Goal: Task Accomplishment & Management: Complete application form

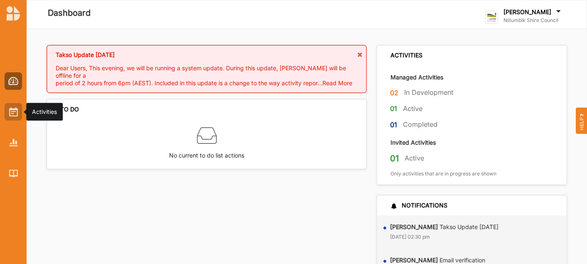
click at [15, 110] on img at bounding box center [13, 111] width 9 height 9
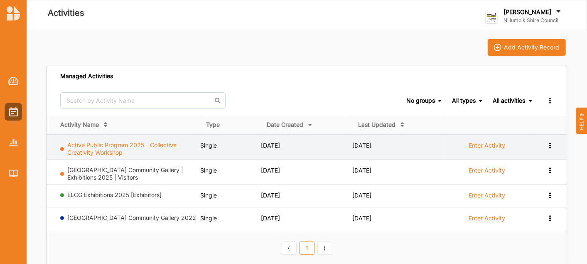
click at [106, 148] on link "Active Public Program 2025 - Collective Creativity Workshop" at bounding box center [122, 148] width 109 height 15
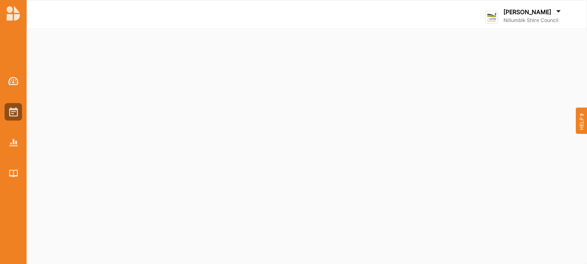
select select "2"
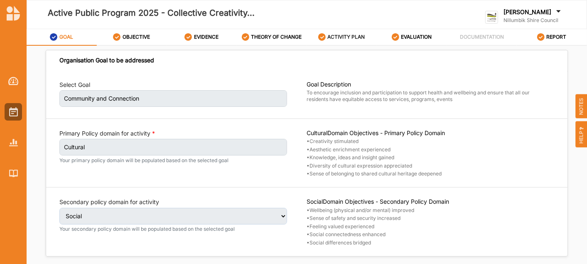
click at [289, 32] on div "ACTIVITY PLAN" at bounding box center [341, 36] width 47 height 15
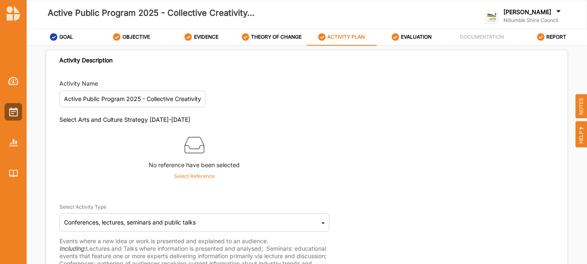
click at [289, 26] on div at bounding box center [406, 15] width 70 height 40
click at [289, 43] on div "EVALUATION" at bounding box center [412, 36] width 40 height 15
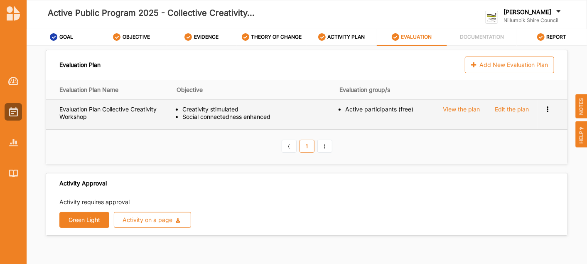
click at [289, 106] on div "View the plan" at bounding box center [461, 109] width 37 height 7
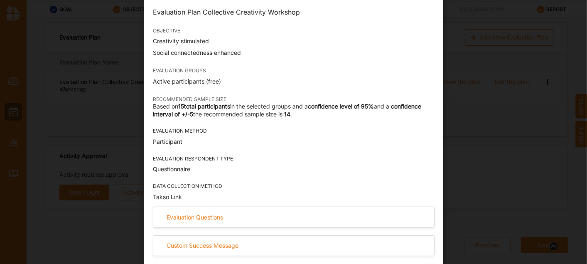
scroll to position [28, 0]
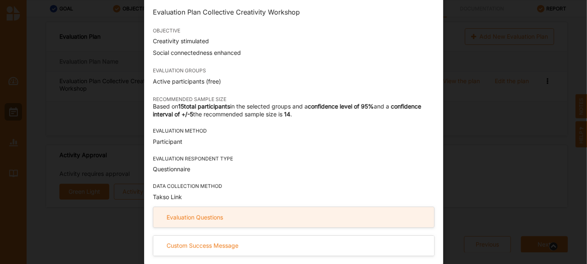
click at [222, 213] on div "Evaluation Questions" at bounding box center [293, 217] width 281 height 20
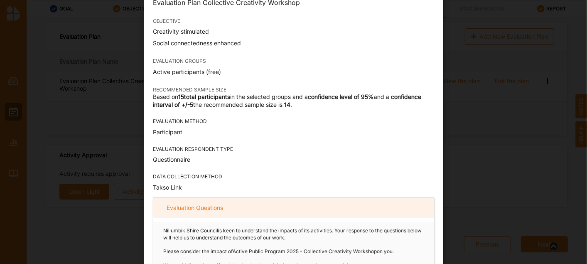
scroll to position [0, 0]
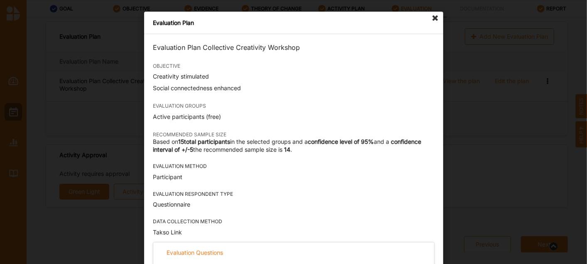
drag, startPoint x: 222, startPoint y: 213, endPoint x: 431, endPoint y: 17, distance: 286.2
click at [289, 17] on icon at bounding box center [435, 18] width 13 height 13
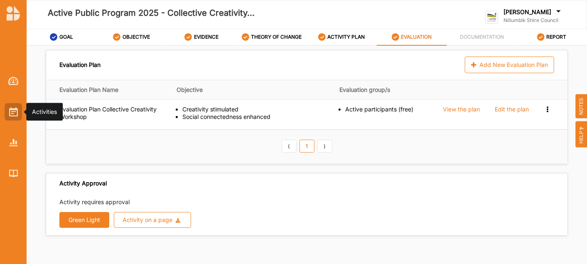
click at [10, 110] on img at bounding box center [13, 111] width 9 height 9
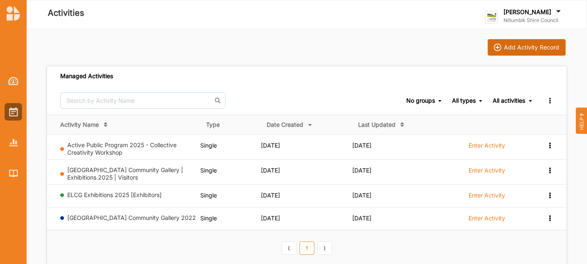
click at [289, 45] on div "Add Activity Record" at bounding box center [531, 47] width 55 height 7
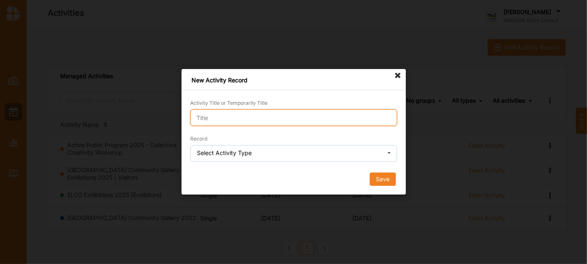
click at [289, 115] on input "Activity Title or Temporarily Title" at bounding box center [293, 117] width 207 height 17
type input "Wildflower walk"
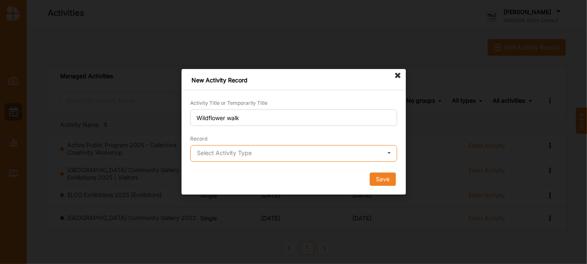
click at [289, 155] on input "text" at bounding box center [294, 153] width 206 height 17
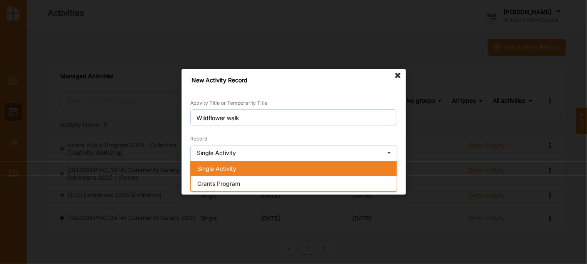
click at [289, 172] on div "Single Activity" at bounding box center [294, 168] width 206 height 15
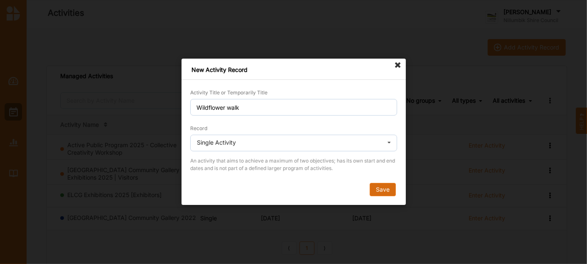
click at [289, 189] on button "Save" at bounding box center [382, 189] width 26 height 13
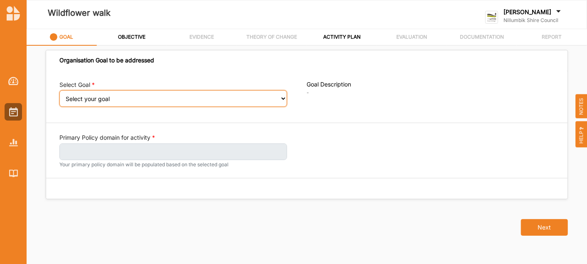
click at [135, 90] on select "Select your goal Community and Connection Place and Space Sustainable and resil…" at bounding box center [173, 98] width 228 height 17
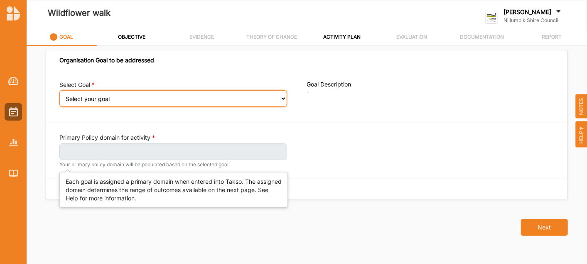
select select "255"
click at [59, 96] on select "Select your goal Community and Connection Place and Space Sustainable and resil…" at bounding box center [173, 98] width 228 height 17
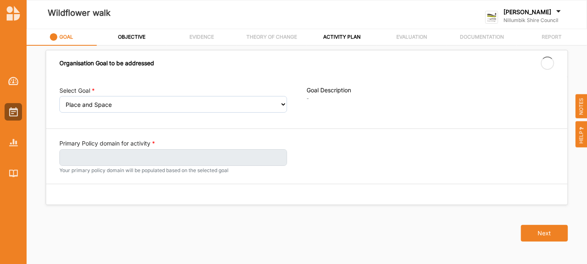
select select "255"
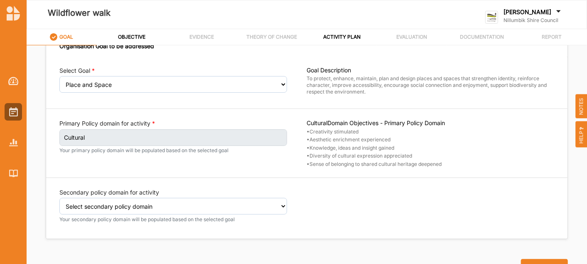
scroll to position [17, 0]
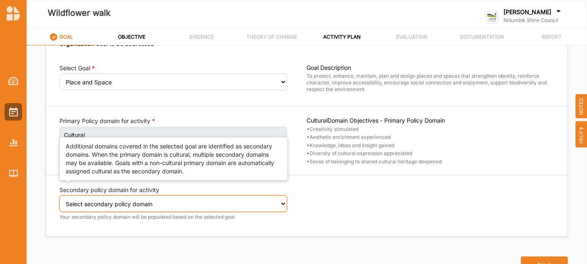
click at [272, 207] on select "Select secondary policy domain No second domain for this activity Social Econom…" at bounding box center [173, 203] width 228 height 17
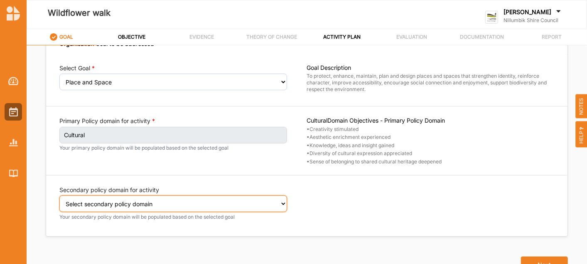
select select "5"
click at [59, 197] on select "Select secondary policy domain No second domain for this activity Social Econom…" at bounding box center [173, 203] width 228 height 17
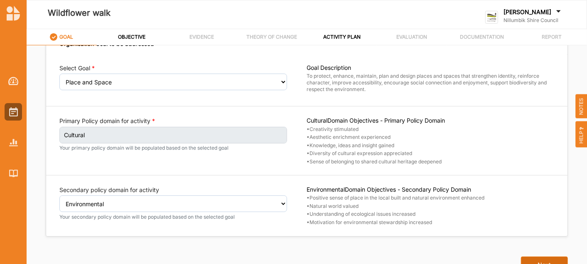
click at [289, 257] on button "Next" at bounding box center [544, 264] width 47 height 17
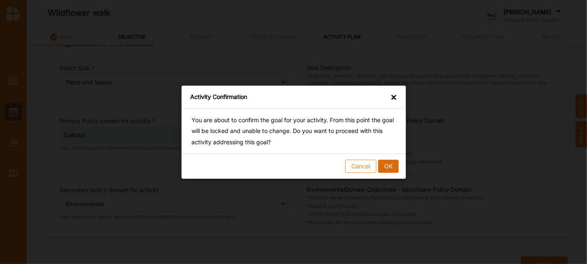
click at [289, 169] on button "OK" at bounding box center [388, 165] width 21 height 13
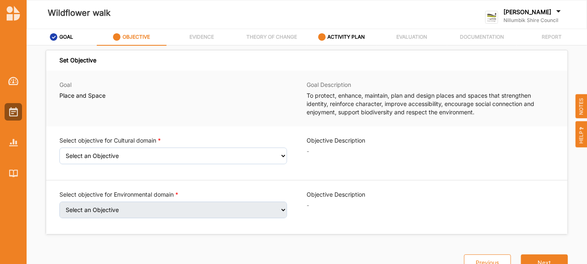
scroll to position [33, 0]
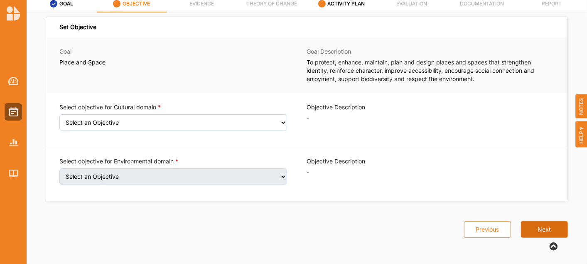
click at [289, 226] on button "Next" at bounding box center [544, 229] width 47 height 17
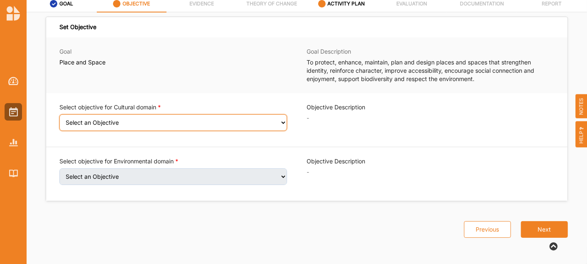
click at [270, 123] on select "Select an Objective Creativity stimulated Aesthetic enrichment experienced Know…" at bounding box center [173, 122] width 228 height 17
select select "3"
click at [59, 120] on select "Select an Objective Creativity stimulated Aesthetic enrichment experienced Know…" at bounding box center [173, 122] width 228 height 17
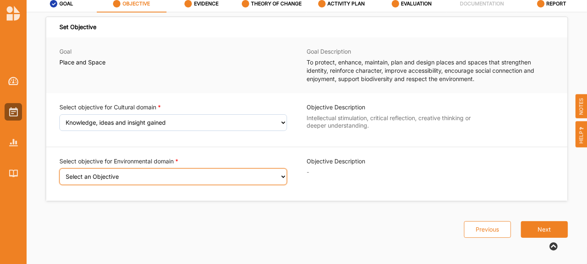
click at [207, 179] on select "Select an Objective Positive sense of place in the local built and natural envi…" at bounding box center [173, 176] width 228 height 17
select select "22"
click at [59, 174] on select "Select an Objective Positive sense of place in the local built and natural envi…" at bounding box center [173, 176] width 228 height 17
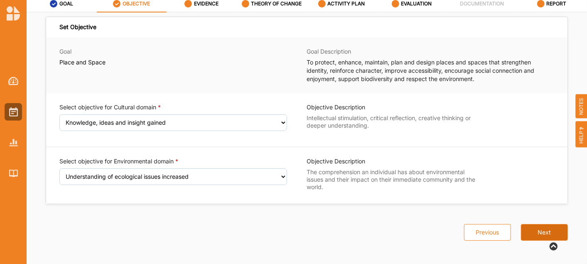
click at [289, 235] on button "Next" at bounding box center [544, 232] width 47 height 17
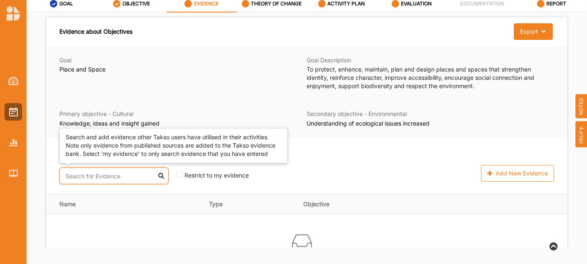
click at [109, 176] on input "text" at bounding box center [113, 175] width 109 height 17
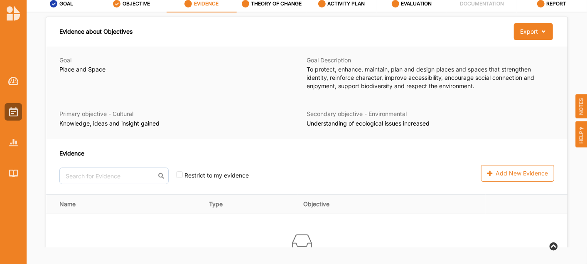
click at [140, 158] on div "Evidence No results found. Restrict to my evidence" at bounding box center [213, 166] width 309 height 35
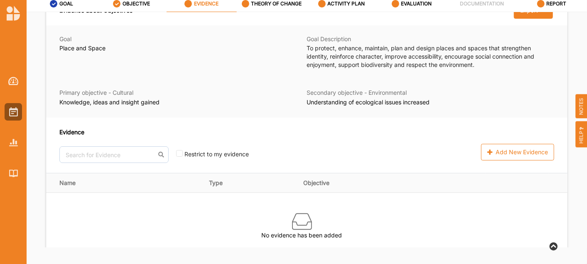
scroll to position [22, 0]
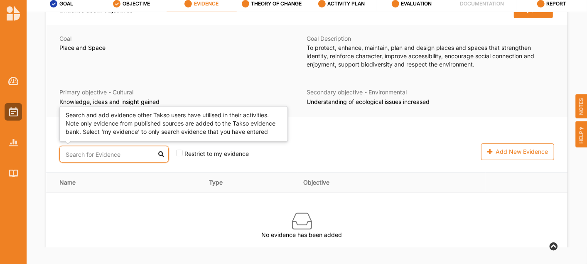
click at [136, 157] on input "text" at bounding box center [113, 154] width 109 height 17
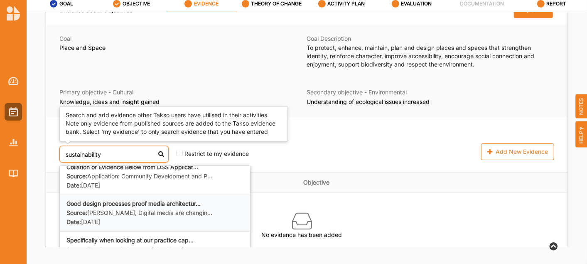
scroll to position [0, 0]
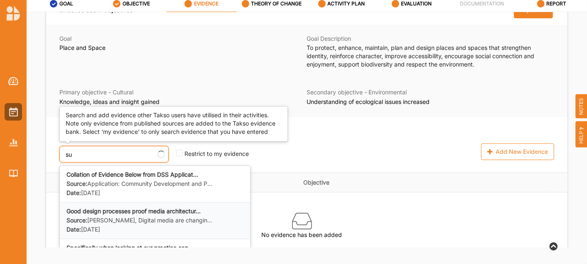
type input "s"
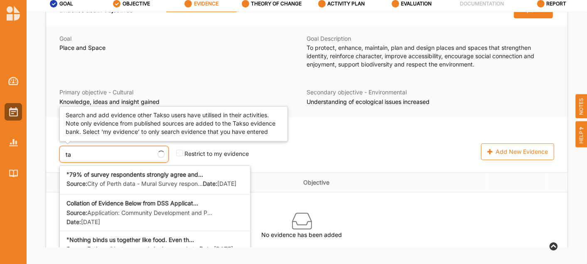
type input "t"
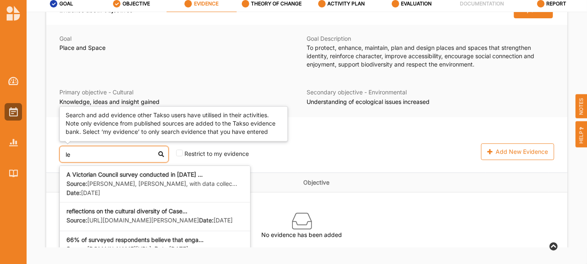
type input "l"
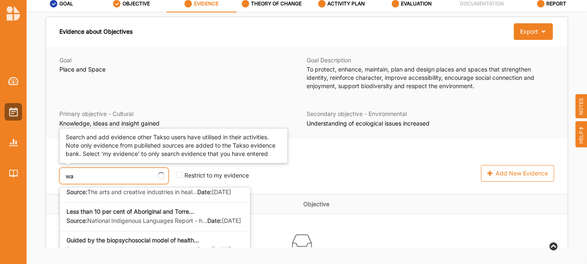
type input "w"
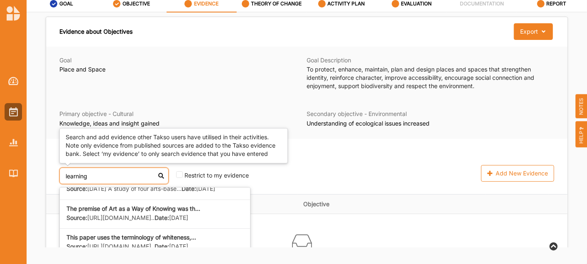
scroll to position [91, 0]
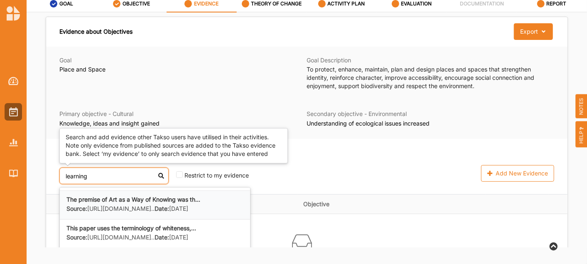
click at [164, 203] on b "The premise of Art as a Way of Knowing was th..." at bounding box center [133, 199] width 134 height 7
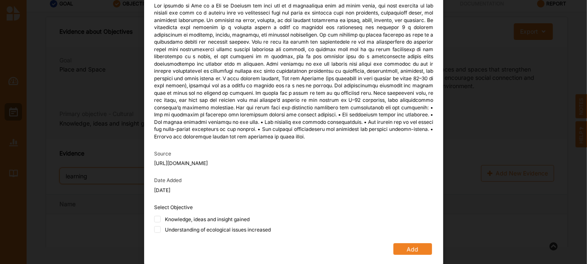
scroll to position [0, 0]
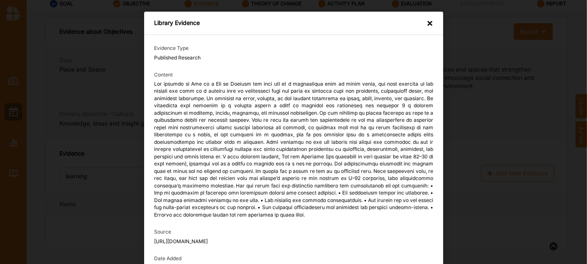
click at [289, 20] on div "×" at bounding box center [430, 24] width 7 height 10
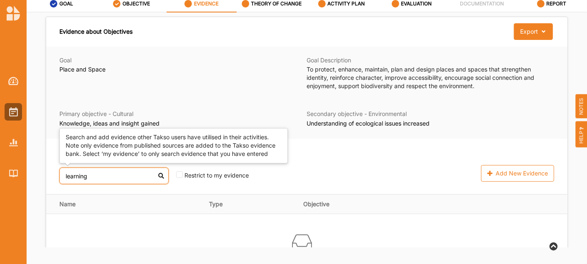
drag, startPoint x: 101, startPoint y: 177, endPoint x: 42, endPoint y: 177, distance: 59.0
click at [42, 177] on div "Evidence about Objectives Export Download Evidence Goal Place and Space Goal De…" at bounding box center [307, 149] width 532 height 265
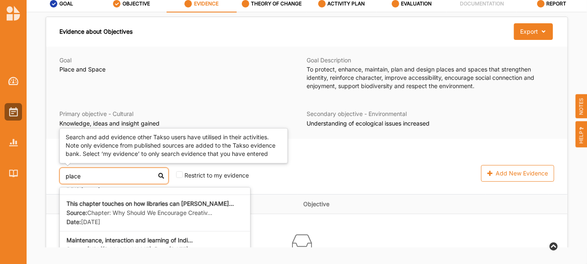
scroll to position [618, 0]
drag, startPoint x: 89, startPoint y: 206, endPoint x: 81, endPoint y: 172, distance: 35.0
click at [81, 172] on input "place" at bounding box center [113, 175] width 109 height 17
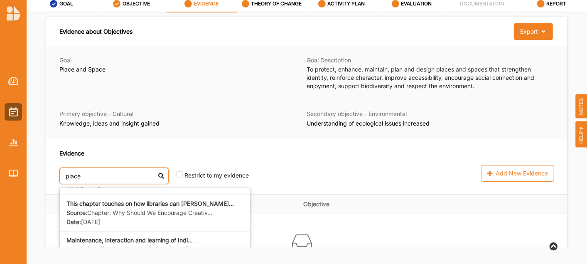
drag, startPoint x: 82, startPoint y: 173, endPoint x: 60, endPoint y: 168, distance: 22.2
click at [60, 168] on input "place" at bounding box center [113, 175] width 109 height 17
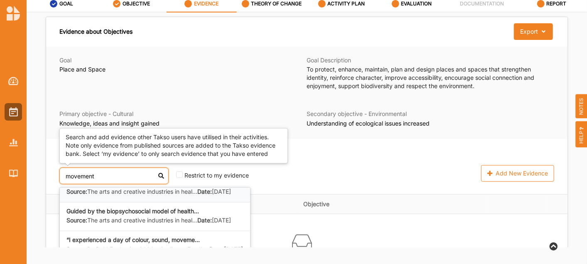
scroll to position [262, 0]
click at [158, 231] on div "“I experienced a day of colour, sound, moveme... Source: Be Bold Evaluation 202…" at bounding box center [155, 245] width 190 height 29
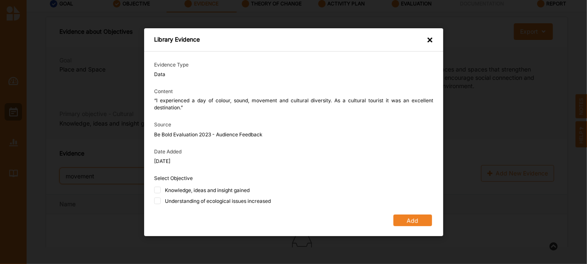
type input "movement"
click at [289, 39] on div "×" at bounding box center [430, 41] width 7 height 10
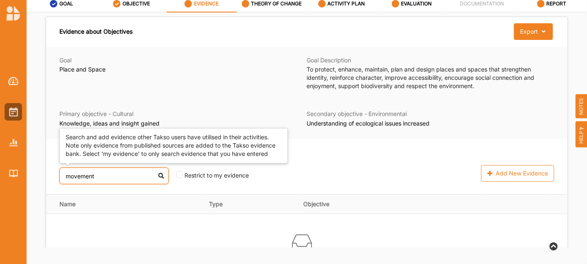
drag, startPoint x: 102, startPoint y: 177, endPoint x: 59, endPoint y: 167, distance: 43.3
click at [59, 167] on div "movement" at bounding box center [113, 175] width 109 height 17
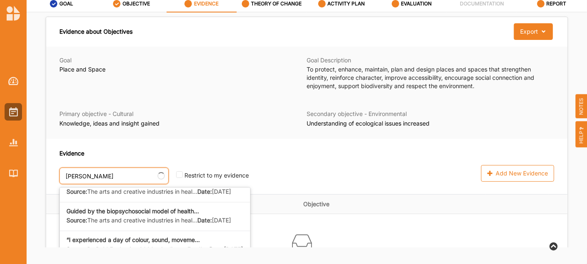
type input "[PERSON_NAME]"
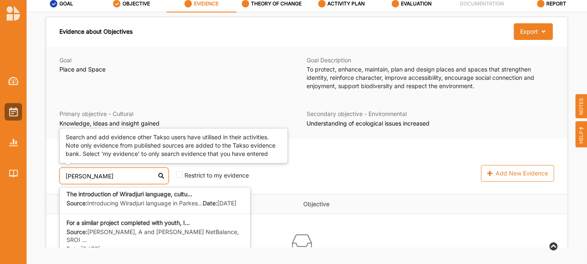
scroll to position [370, 0]
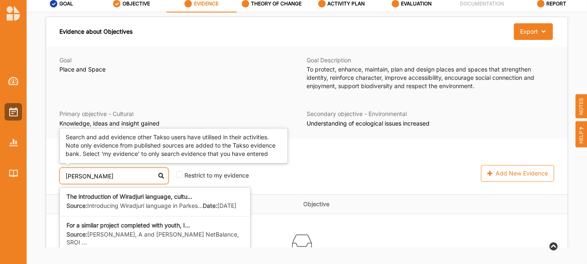
drag, startPoint x: 92, startPoint y: 175, endPoint x: 37, endPoint y: 166, distance: 56.5
click at [37, 166] on div "Evidence about Objectives Export Download Evidence Goal Place and Space Goal De…" at bounding box center [307, 129] width 560 height 235
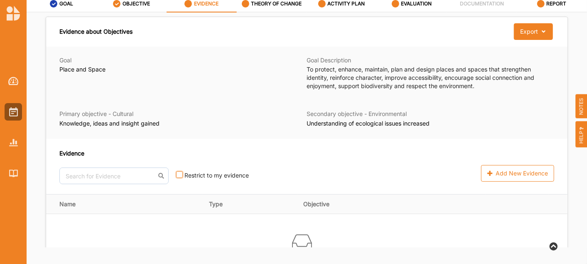
click at [176, 176] on input "checkbox" at bounding box center [179, 174] width 7 height 7
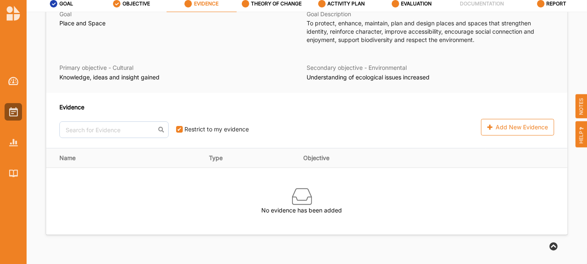
scroll to position [40, 0]
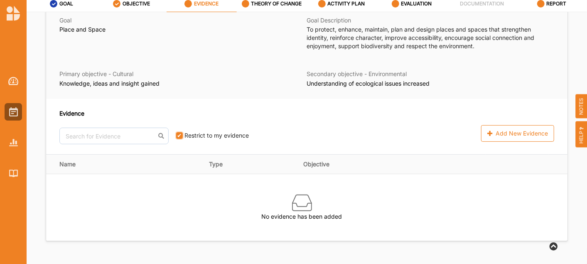
click at [176, 134] on input "checkbox" at bounding box center [179, 135] width 7 height 7
checkbox input "false"
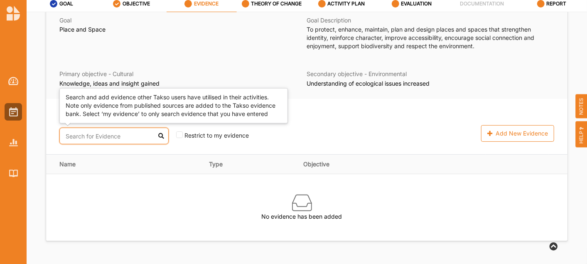
click at [120, 132] on input "text" at bounding box center [113, 136] width 109 height 17
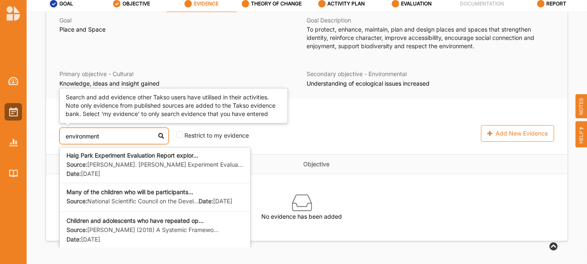
scroll to position [530, 0]
click at [121, 147] on div "Events that accommodate the needs of everyone... Source: Department of Health G…" at bounding box center [155, 132] width 190 height 29
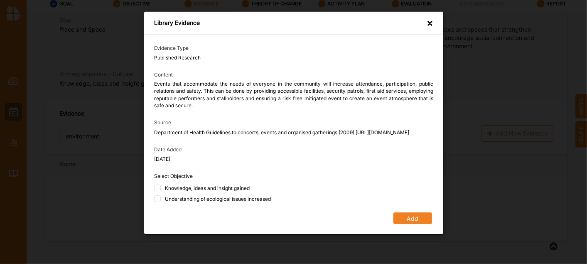
click at [289, 20] on div "Library Evidence ×" at bounding box center [293, 23] width 299 height 23
click at [289, 19] on div "×" at bounding box center [430, 24] width 7 height 10
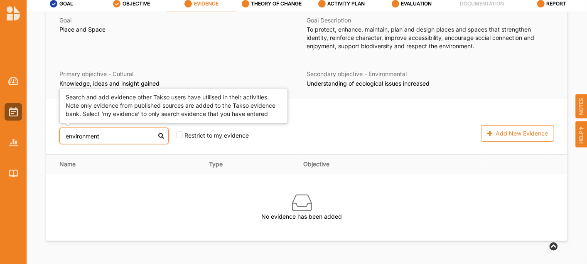
click at [133, 138] on input "environment" at bounding box center [113, 136] width 109 height 17
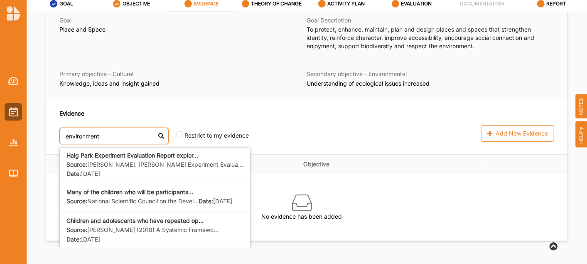
drag, startPoint x: 130, startPoint y: 138, endPoint x: 42, endPoint y: 133, distance: 88.2
click at [51, 134] on div "Evidence environment Local government has a longstanding role in p... Source: […" at bounding box center [306, 126] width 521 height 55
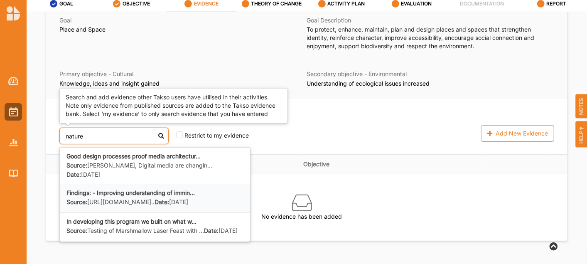
scroll to position [0, 0]
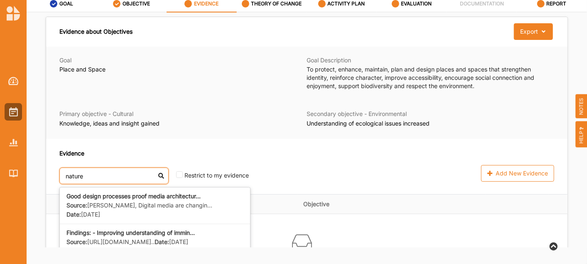
drag, startPoint x: 89, startPoint y: 175, endPoint x: 34, endPoint y: 169, distance: 55.1
click at [34, 169] on div "Evidence about Objectives Export Download Evidence Goal Place and Space Goal De…" at bounding box center [307, 129] width 560 height 235
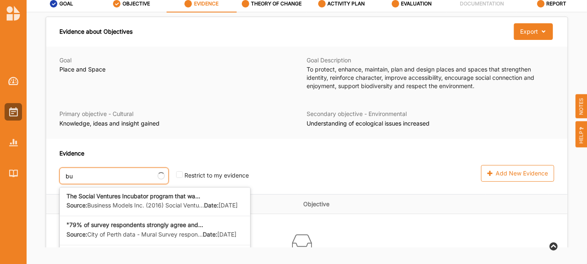
type input "b"
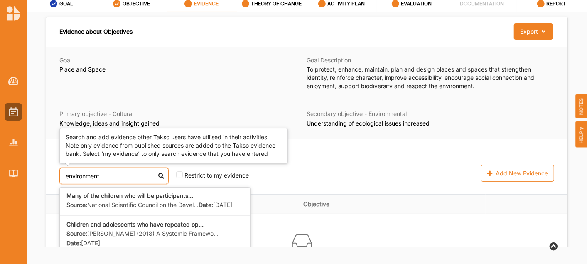
scroll to position [618, 0]
click at [97, 176] on input "environment" at bounding box center [113, 175] width 109 height 17
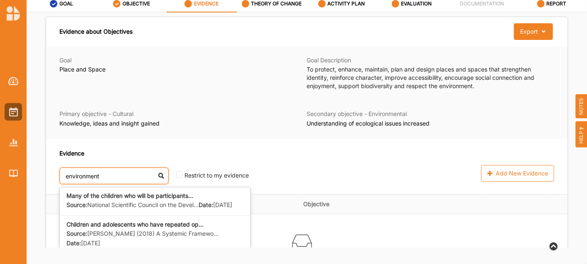
drag, startPoint x: 108, startPoint y: 177, endPoint x: 69, endPoint y: 175, distance: 39.1
click at [69, 175] on input "environment" at bounding box center [113, 175] width 109 height 17
type input "e"
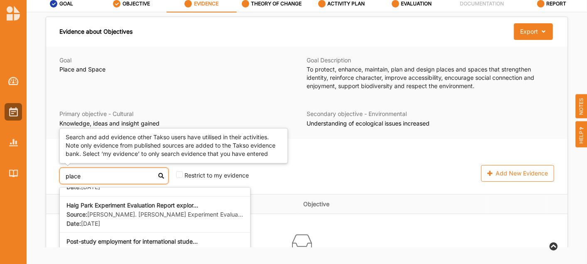
scroll to position [456, 0]
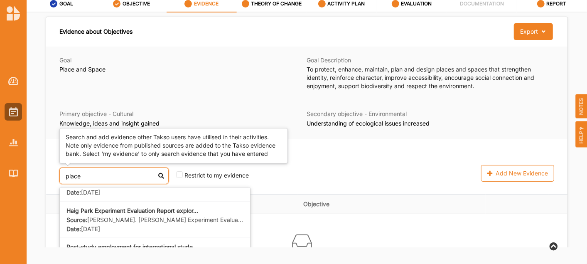
click at [127, 149] on b "There is evidence to show that visiting exhib..." at bounding box center [129, 145] width 126 height 7
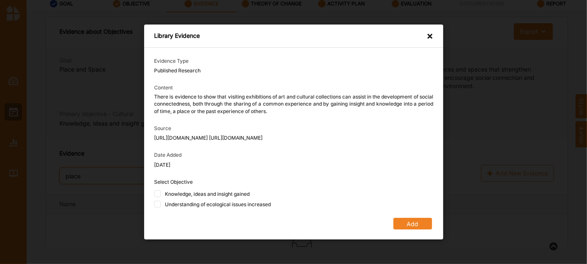
type input "place"
click at [220, 196] on div "Knowledge, ideas and insight gained" at bounding box center [206, 193] width 85 height 7
click at [161, 196] on input "Knowledge, ideas and insight gained" at bounding box center [157, 193] width 7 height 7
checkbox input "true"
click at [289, 226] on button "Add" at bounding box center [412, 224] width 39 height 12
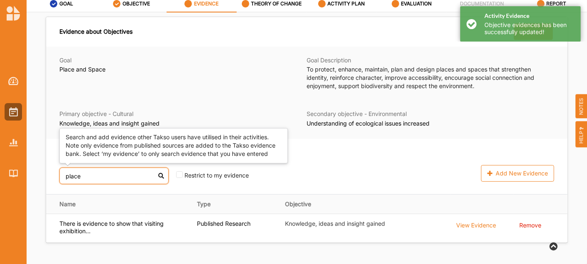
drag, startPoint x: 102, startPoint y: 180, endPoint x: 61, endPoint y: 172, distance: 41.9
click at [61, 172] on input "place" at bounding box center [113, 175] width 109 height 17
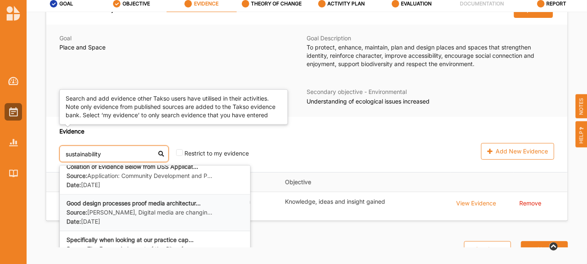
scroll to position [41, 0]
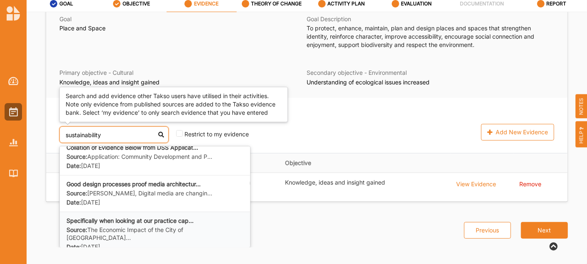
click at [118, 218] on b "Specifically when looking at our practice cap..." at bounding box center [129, 220] width 127 height 7
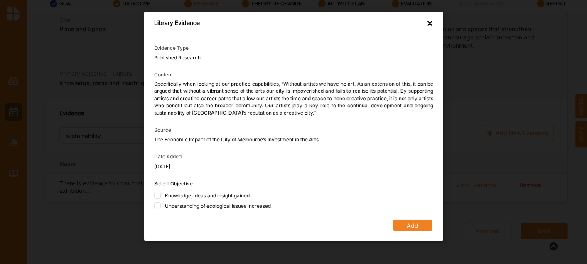
click at [289, 21] on div "×" at bounding box center [430, 24] width 7 height 10
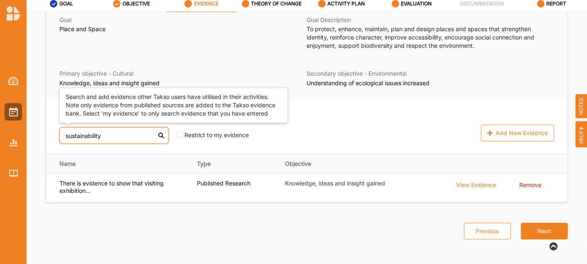
drag, startPoint x: 107, startPoint y: 135, endPoint x: 44, endPoint y: 128, distance: 63.6
click at [44, 128] on div "Evidence about Objectives Export Download Evidence Goal Place and Space Goal De…" at bounding box center [307, 89] width 532 height 226
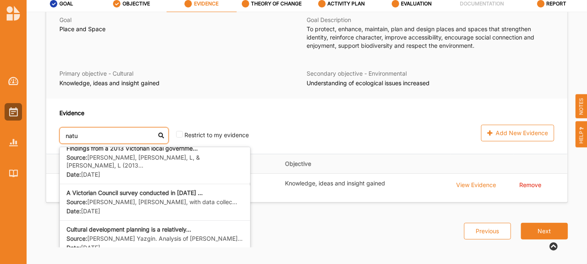
scroll to position [0, 0]
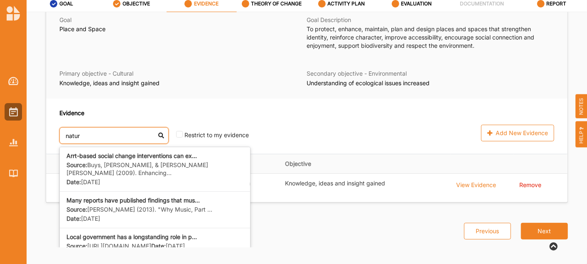
type input "nature"
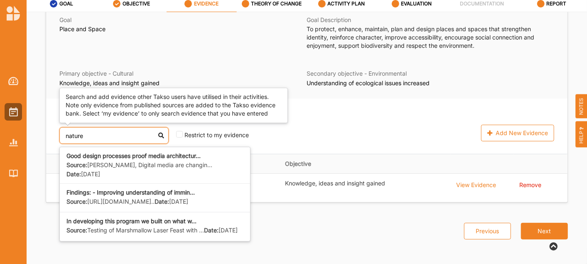
drag, startPoint x: 89, startPoint y: 137, endPoint x: 40, endPoint y: 125, distance: 50.3
click at [41, 125] on div "Evidence about Objectives Export Download Evidence Goal Place and Space Goal De…" at bounding box center [307, 89] width 532 height 226
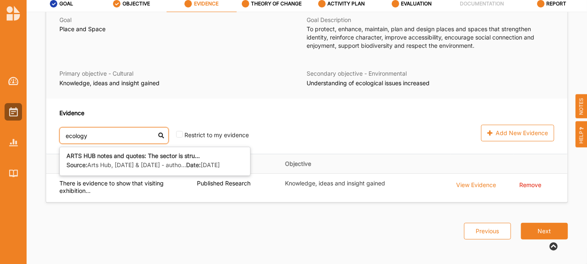
type input "ecology"
click at [289, 123] on div "Add New Evidence" at bounding box center [461, 125] width 186 height 35
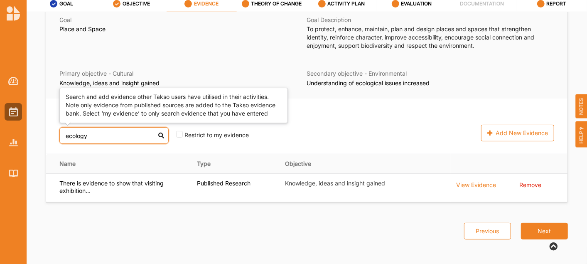
drag, startPoint x: 118, startPoint y: 135, endPoint x: 44, endPoint y: 123, distance: 74.9
click at [44, 123] on div "Evidence about Objectives Export Download Evidence Goal Place and Space Goal De…" at bounding box center [307, 89] width 532 height 226
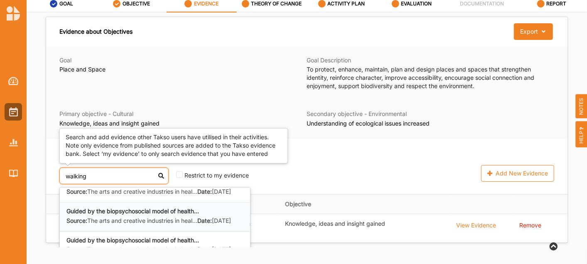
click at [113, 207] on b "Guided by the biopsychosocial model of health..." at bounding box center [132, 210] width 133 height 7
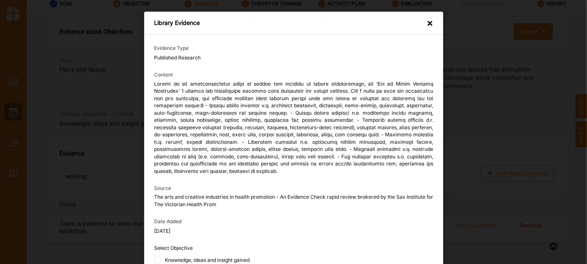
click at [289, 24] on div "×" at bounding box center [430, 24] width 7 height 10
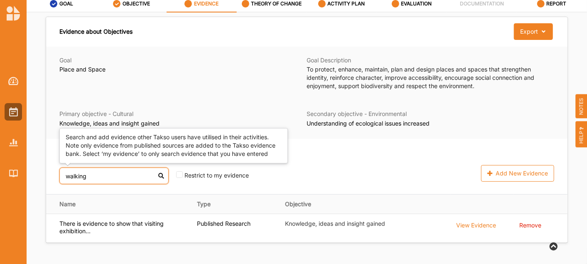
drag, startPoint x: 91, startPoint y: 177, endPoint x: 57, endPoint y: 167, distance: 34.6
click at [57, 167] on div "Evidence walking Guided by the biopsychosocial model of health... Source: The a…" at bounding box center [306, 166] width 521 height 55
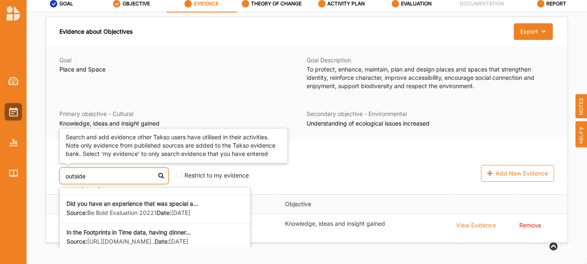
scroll to position [168, 0]
click at [126, 209] on label "Source: Be Bold Evaluation 20221" at bounding box center [111, 213] width 90 height 8
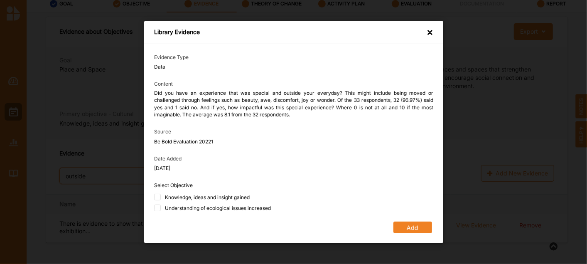
type input "outside"
click at [263, 208] on div "Understanding of ecological issues increased" at bounding box center [217, 207] width 106 height 7
click at [161, 208] on input "Understanding of ecological issues increased" at bounding box center [157, 207] width 7 height 7
checkbox input "true"
click at [289, 224] on button "Add" at bounding box center [412, 227] width 39 height 12
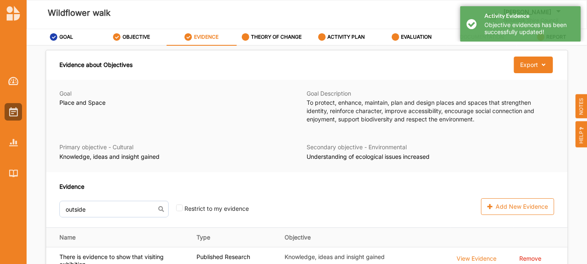
scroll to position [69, 0]
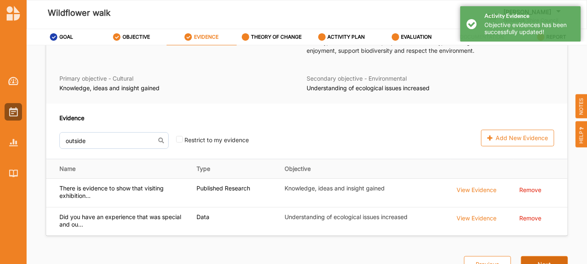
click at [289, 257] on button "Next" at bounding box center [544, 264] width 47 height 17
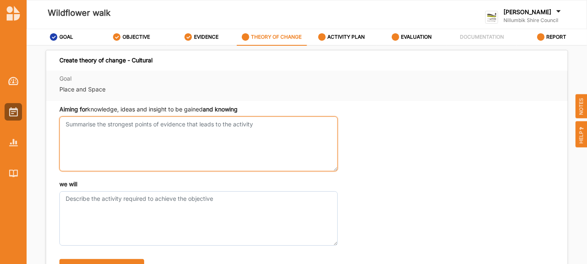
click at [226, 128] on textarea "Aiming for knowledge, ideas and insight to be gained and knowing" at bounding box center [198, 143] width 278 height 54
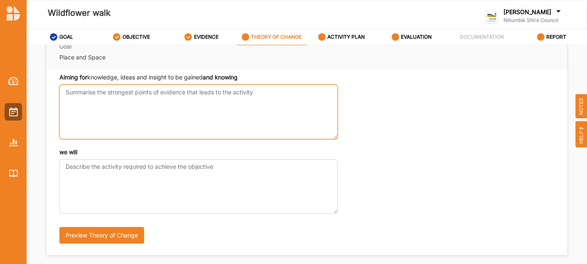
scroll to position [32, 0]
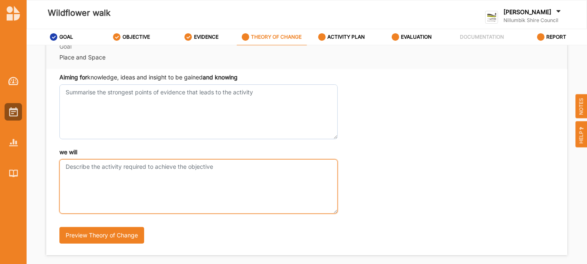
click at [187, 170] on textarea "we will" at bounding box center [198, 186] width 278 height 54
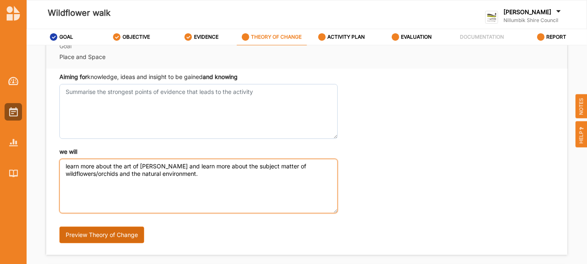
type textarea "learn more about the art of [PERSON_NAME] and learn more about the subject matt…"
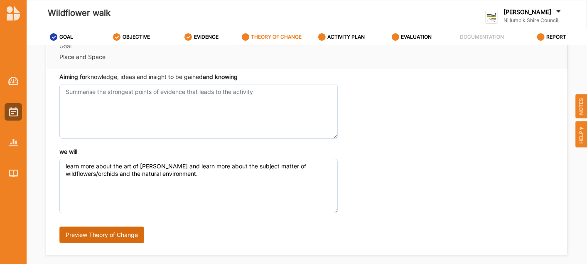
click at [131, 233] on button "Preview Theory of Change" at bounding box center [101, 234] width 85 height 17
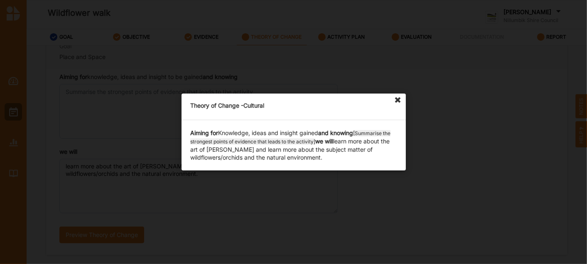
click at [289, 98] on icon at bounding box center [397, 99] width 13 height 13
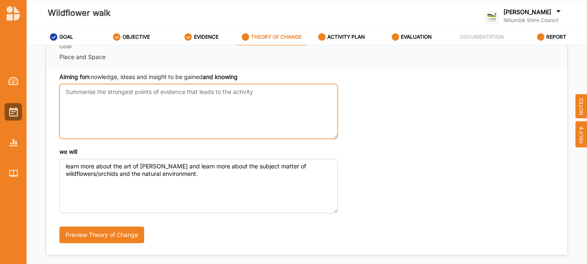
click at [159, 92] on textarea "Aiming for knowledge, ideas and insight to be gained and knowing" at bounding box center [198, 111] width 278 height 54
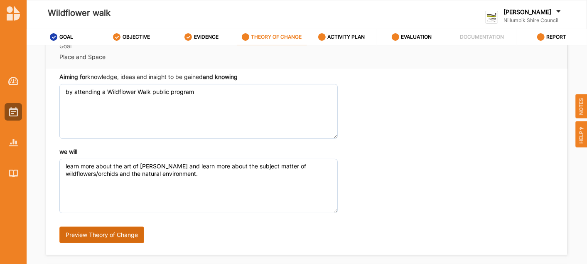
click at [131, 237] on button "Preview Theory of Change" at bounding box center [101, 234] width 85 height 17
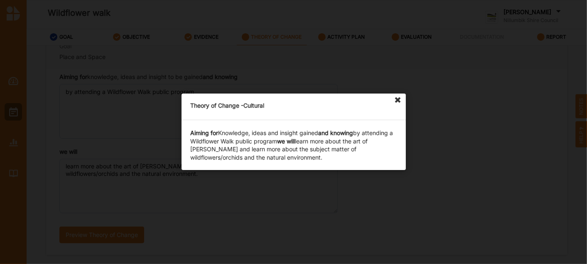
click at [289, 103] on icon at bounding box center [397, 99] width 13 height 13
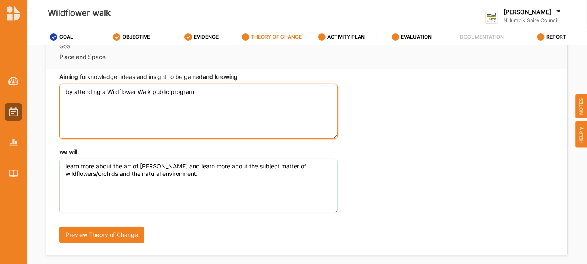
click at [71, 90] on textarea "by attending a Wildflower Walk public program" at bounding box center [198, 111] width 278 height 54
type textarea "through attending a Wildflower Walk public program"
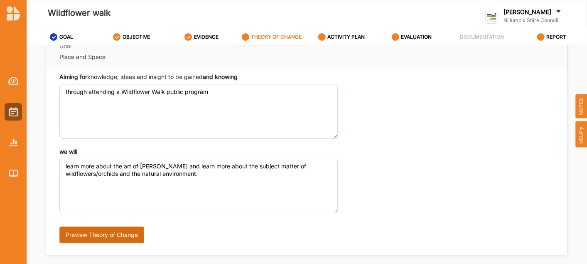
click at [94, 231] on button "Preview Theory of Change" at bounding box center [101, 234] width 85 height 17
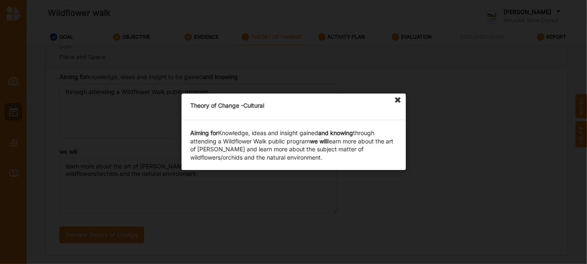
click at [289, 97] on icon at bounding box center [397, 99] width 13 height 13
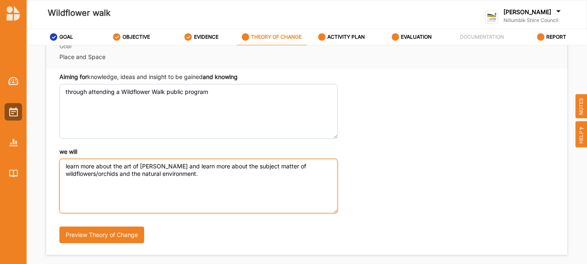
drag, startPoint x: 306, startPoint y: 166, endPoint x: 186, endPoint y: 164, distance: 119.6
click at [186, 164] on textarea "learn more about the art of [PERSON_NAME] and learn more about the subject matt…" at bounding box center [198, 186] width 278 height 54
click at [251, 164] on textarea "learn more about the art of [PERSON_NAME] and wildflowers/orchids and the natur…" at bounding box center [198, 186] width 278 height 54
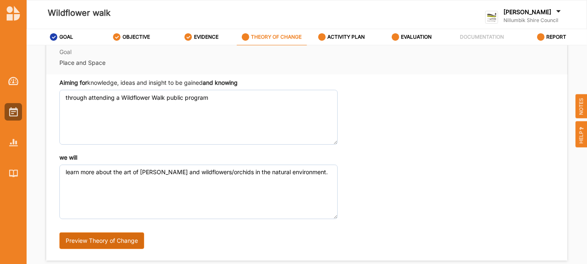
click at [104, 234] on button "Preview Theory of Change" at bounding box center [101, 240] width 85 height 17
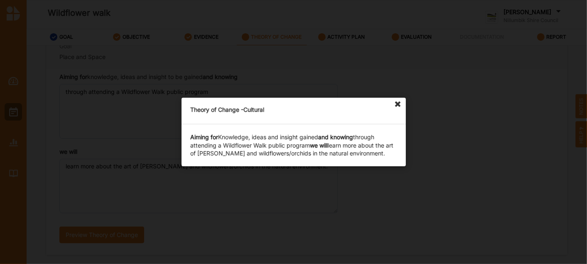
click at [289, 102] on icon at bounding box center [397, 104] width 13 height 13
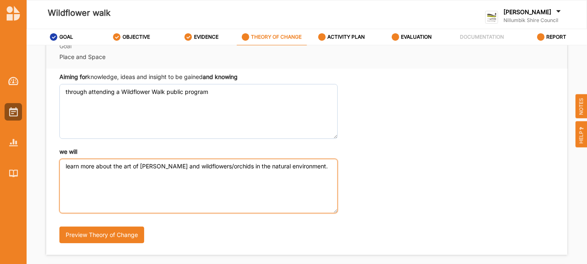
drag, startPoint x: 321, startPoint y: 169, endPoint x: 244, endPoint y: 167, distance: 76.9
click at [244, 167] on textarea "learn more about the art of [PERSON_NAME] and wildflowers/orchids in the natura…" at bounding box center [198, 186] width 278 height 54
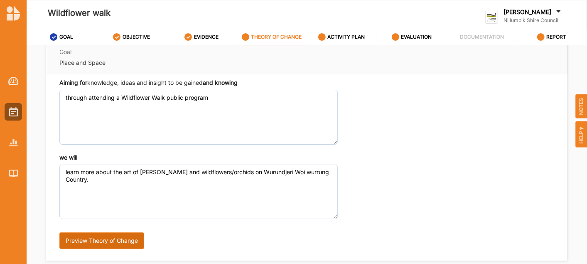
click at [135, 233] on button "Preview Theory of Change" at bounding box center [101, 240] width 85 height 17
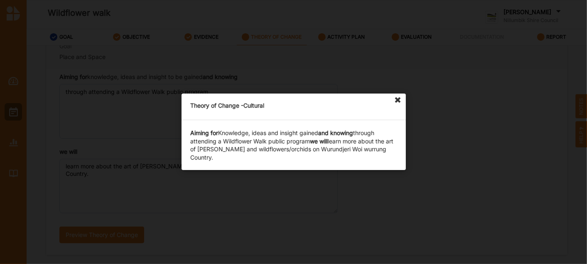
click at [289, 103] on icon at bounding box center [397, 99] width 13 height 13
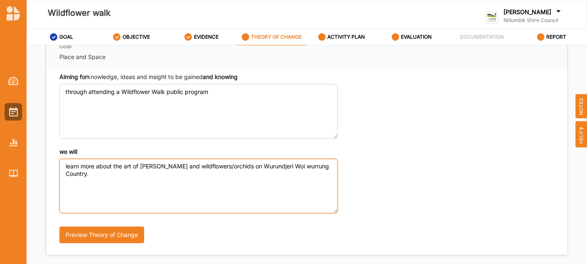
click at [189, 166] on textarea "learn more about the art of [PERSON_NAME] and wildflowers/orchids on Wurundjeri…" at bounding box center [198, 186] width 278 height 54
type textarea "learn more about the art of [PERSON_NAME] and native wildflowers/orchids on Wur…"
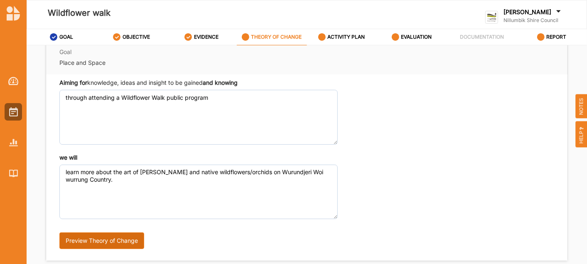
click at [124, 233] on button "Preview Theory of Change" at bounding box center [101, 240] width 85 height 17
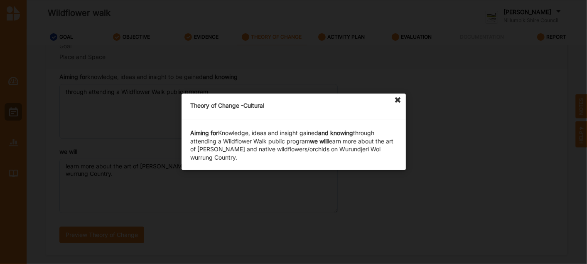
click at [289, 101] on icon at bounding box center [397, 99] width 13 height 13
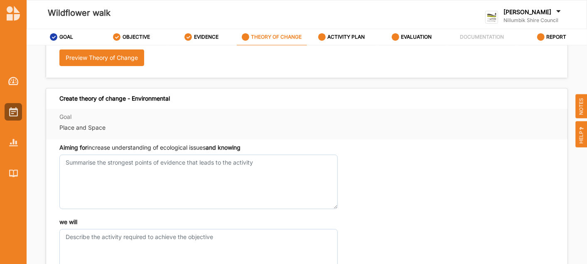
scroll to position [210, 0]
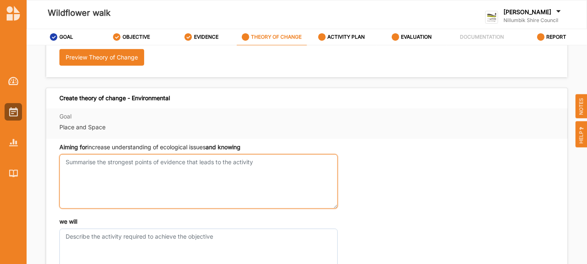
click at [218, 165] on textarea "Aiming for knowledge, ideas and insight to be gained and knowing" at bounding box center [198, 181] width 278 height 54
type textarea "the walk at [GEOGRAPHIC_DATA]"
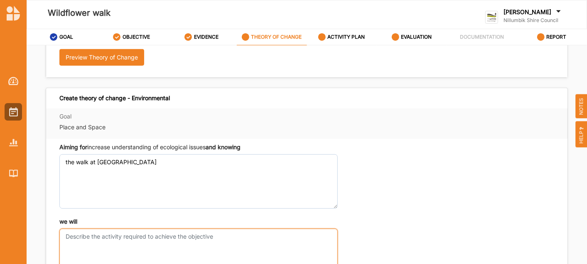
click at [150, 233] on div "we will" at bounding box center [198, 250] width 278 height 66
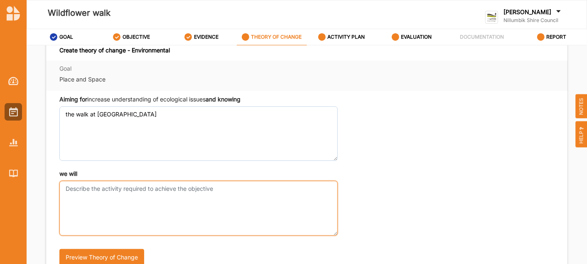
scroll to position [258, 0]
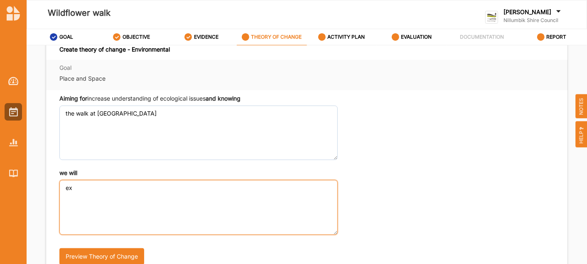
type textarea "e"
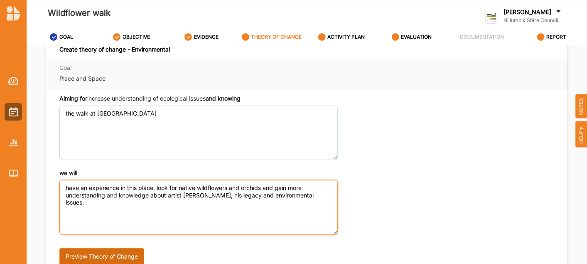
type textarea "have an experience in this place, look for native wildflowers and orchids and g…"
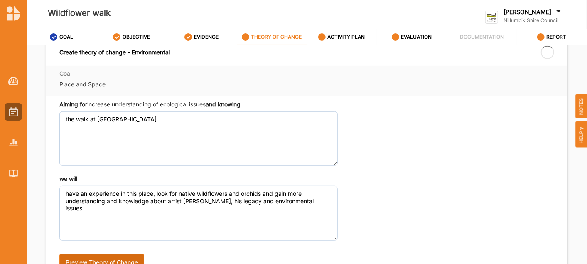
click at [129, 255] on button "Preview Theory of Change" at bounding box center [101, 262] width 85 height 17
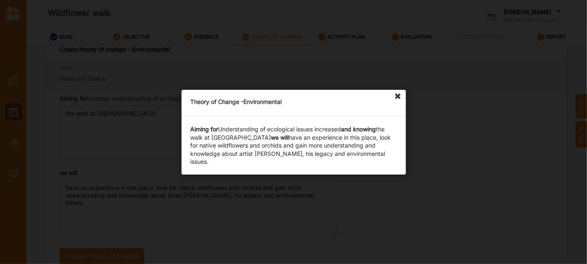
click at [289, 96] on icon at bounding box center [397, 96] width 13 height 13
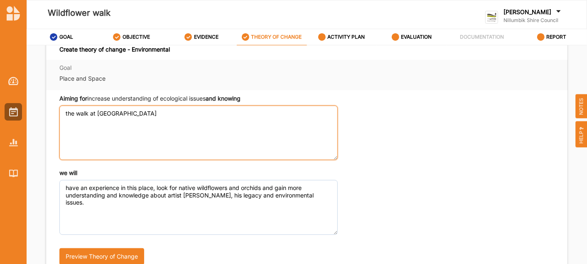
click at [75, 114] on textarea "the walk at [GEOGRAPHIC_DATA]" at bounding box center [198, 133] width 278 height 54
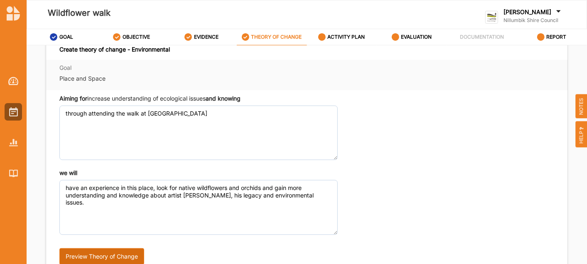
click at [124, 253] on button "Preview Theory of Change" at bounding box center [101, 256] width 85 height 17
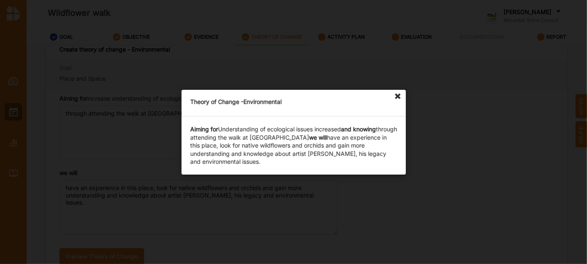
click at [289, 93] on icon at bounding box center [397, 96] width 13 height 13
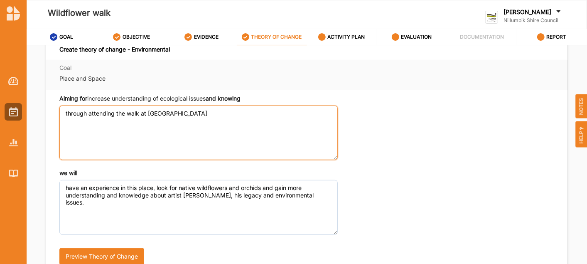
drag, startPoint x: 86, startPoint y: 114, endPoint x: 53, endPoint y: 108, distance: 33.3
click at [53, 108] on div "Aiming for increase understanding of ecological issues and knowing through atte…" at bounding box center [306, 183] width 521 height 186
type textarea "by attending the walk at [GEOGRAPHIC_DATA]"
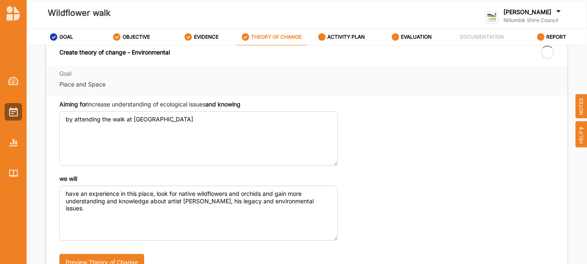
click at [86, 245] on div "Preview Theory of Change" at bounding box center [183, 259] width 248 height 37
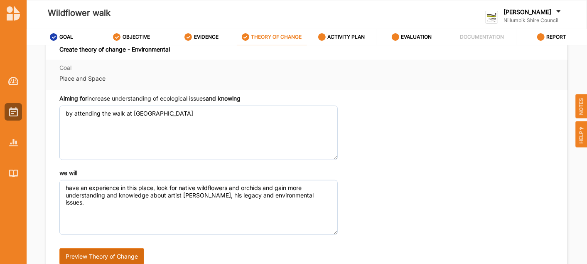
click at [85, 257] on button "Preview Theory of Change" at bounding box center [101, 256] width 85 height 17
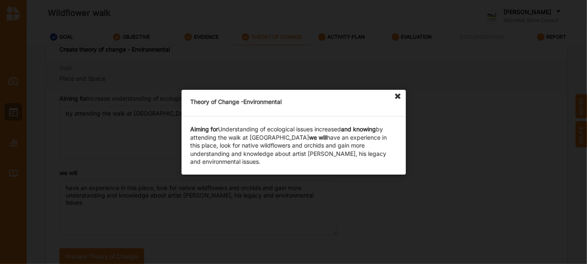
click at [289, 97] on icon at bounding box center [397, 96] width 13 height 13
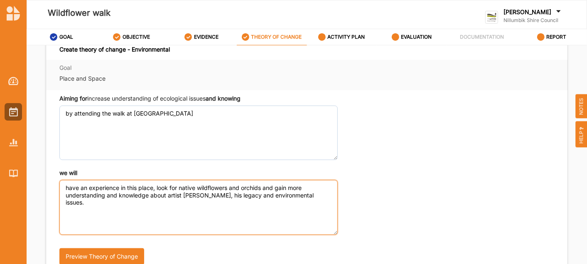
drag, startPoint x: 279, startPoint y: 186, endPoint x: 64, endPoint y: 187, distance: 214.3
click at [64, 187] on textarea "have an experience in this place, look for native wildflowers and orchids and g…" at bounding box center [198, 207] width 278 height 54
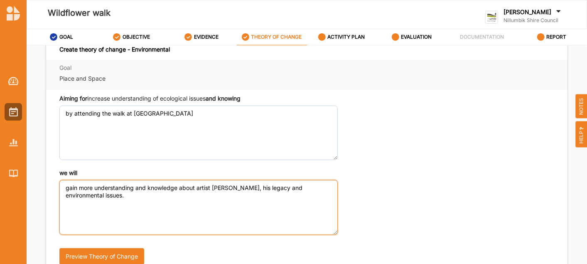
click at [90, 187] on textarea "gain more understanding and knowledge about artist [PERSON_NAME], his legacy an…" at bounding box center [198, 207] width 278 height 54
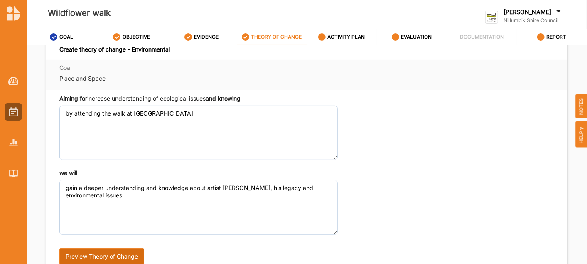
click at [92, 254] on button "Preview Theory of Change" at bounding box center [101, 256] width 85 height 17
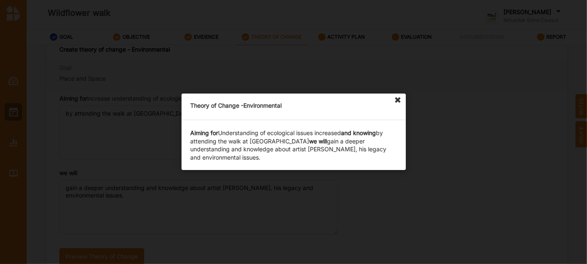
click at [289, 100] on icon at bounding box center [397, 99] width 13 height 13
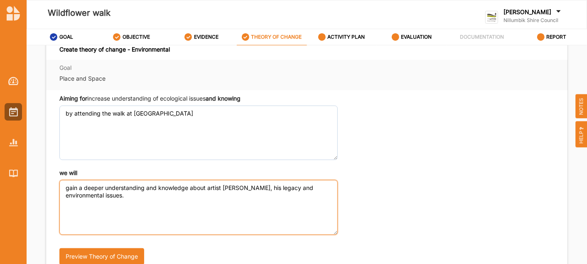
click at [206, 186] on textarea "gain a deeper understanding and knowledge about artist [PERSON_NAME], his legac…" at bounding box center [198, 207] width 278 height 54
type textarea "gain a deeper understanding and knowledge about the art of [PERSON_NAME], his l…"
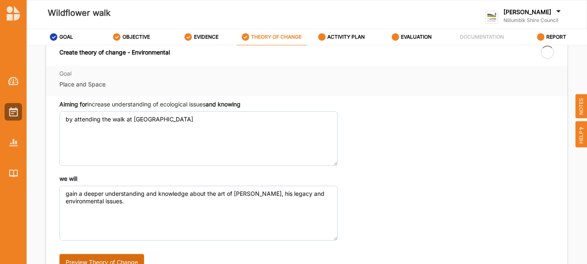
click at [106, 254] on button "Preview Theory of Change" at bounding box center [101, 262] width 85 height 17
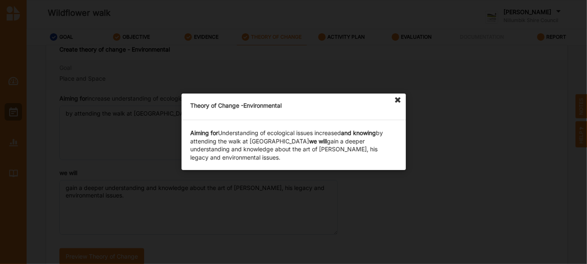
click at [289, 101] on icon at bounding box center [397, 99] width 13 height 13
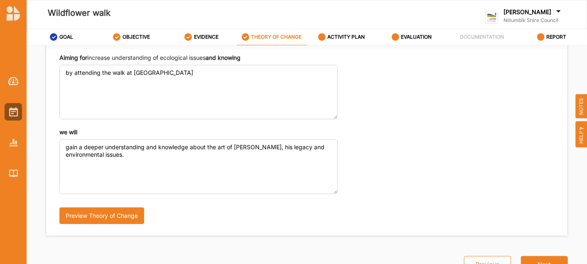
scroll to position [33, 0]
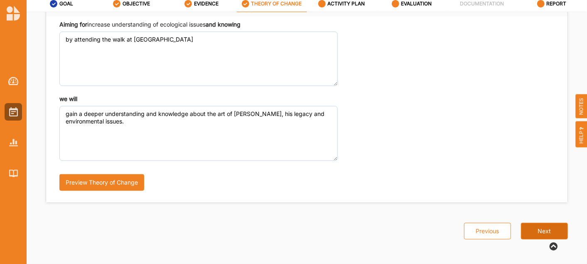
click at [289, 227] on button "Next" at bounding box center [544, 231] width 47 height 17
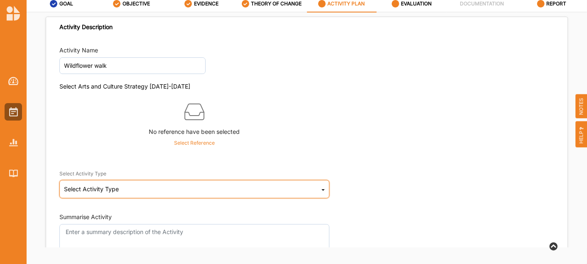
click at [242, 186] on div "Select Activity Type Cultural infrastructure development Acquisitions and Commi…" at bounding box center [194, 189] width 270 height 18
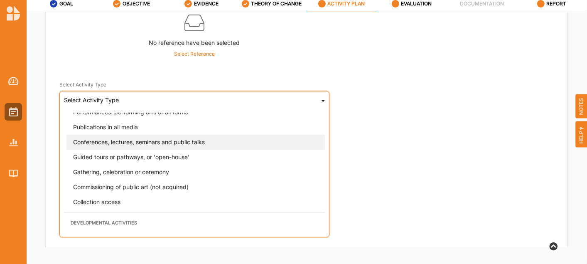
scroll to position [108, 0]
click at [203, 139] on span "Conferences, lectures, seminars and public talks" at bounding box center [139, 142] width 132 height 7
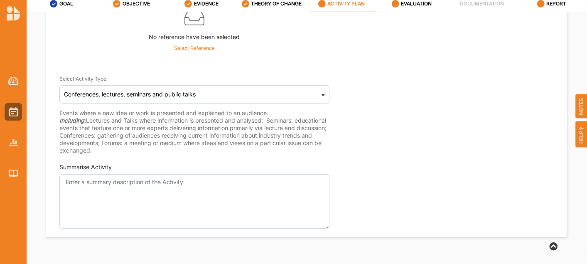
scroll to position [89, 0]
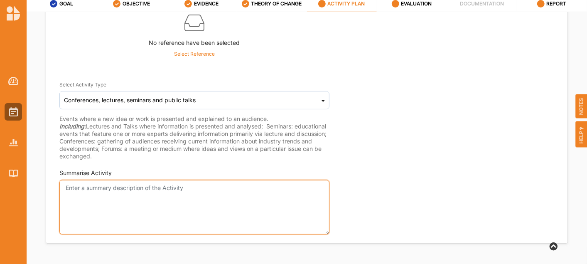
click at [213, 196] on textarea "Summarise Activity" at bounding box center [194, 207] width 270 height 54
click at [253, 186] on textarea "A widfllower walk is being presented as part of the First Impressions exhibition" at bounding box center [194, 207] width 270 height 54
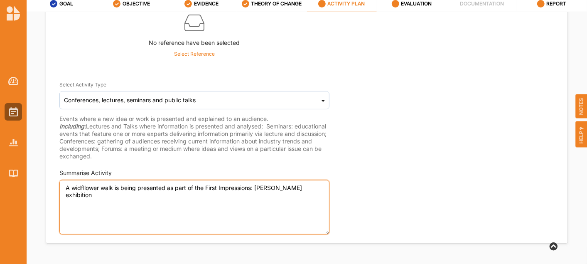
click at [289, 187] on textarea "A widfllower walk is being presented as part of the First Impressions: [PERSON_…" at bounding box center [194, 207] width 270 height 54
click at [199, 212] on textarea "A wildflower walk is being presented as part of the First Impressions: [PERSON_…" at bounding box center [194, 207] width 270 height 54
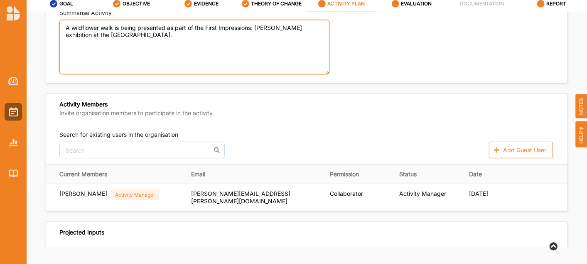
scroll to position [248, 0]
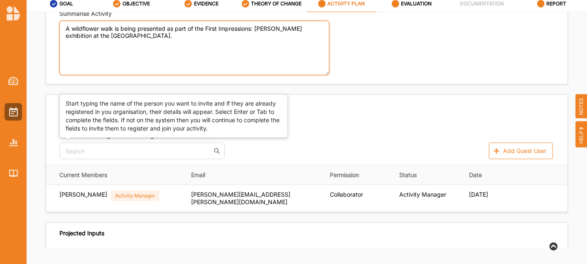
type textarea "A wildflower walk is being presented as part of the First Impressions: [PERSON_…"
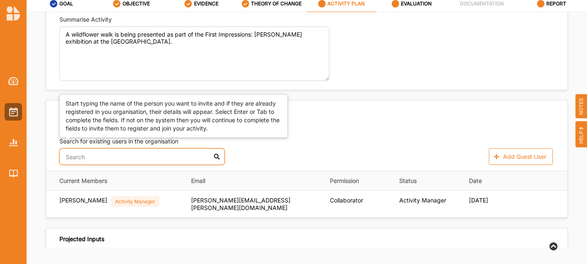
click at [162, 148] on input "text" at bounding box center [141, 156] width 165 height 17
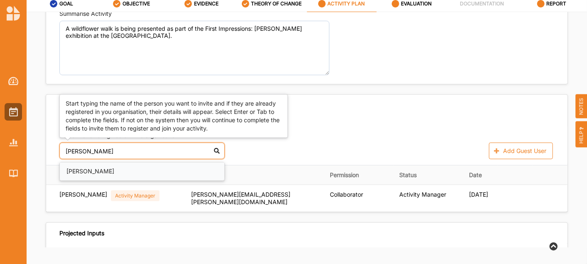
click at [138, 169] on div "[PERSON_NAME]" at bounding box center [142, 171] width 164 height 18
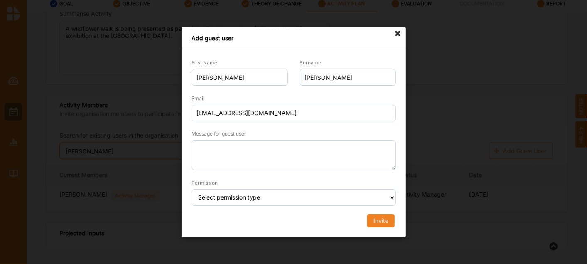
type input "[PERSON_NAME]"
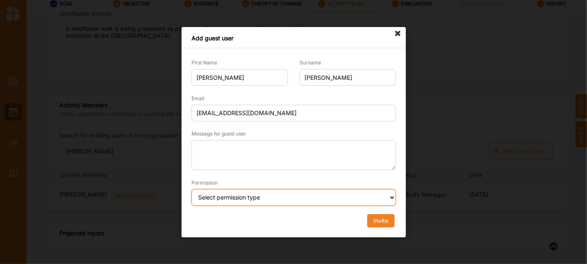
click at [264, 196] on select "Select permission type Collaborator Documentor Report Only Custom" at bounding box center [293, 197] width 204 height 17
select select "collaborator"
click at [191, 189] on select "Select permission type Collaborator Documentor Report Only Custom" at bounding box center [293, 197] width 204 height 17
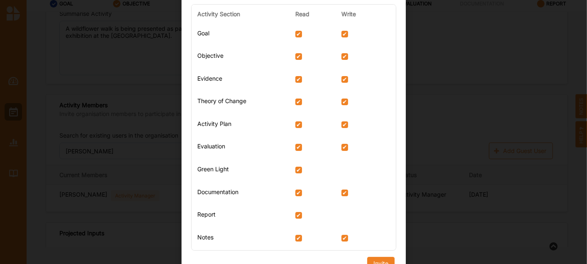
scroll to position [206, 0]
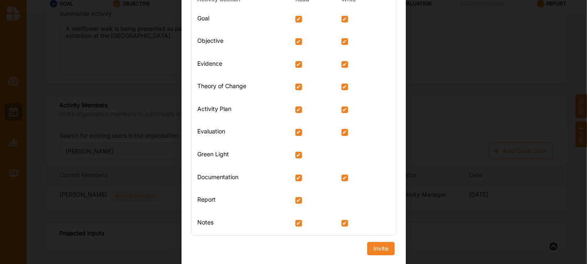
click at [289, 246] on div "Activity Section Read Write Goal Objective Evidence Theory of Change Activity P…" at bounding box center [294, 117] width 216 height 262
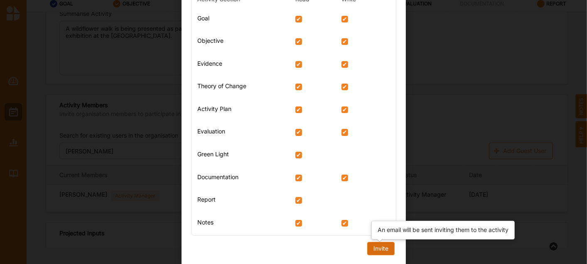
click at [289, 248] on div "Invite" at bounding box center [380, 248] width 15 height 7
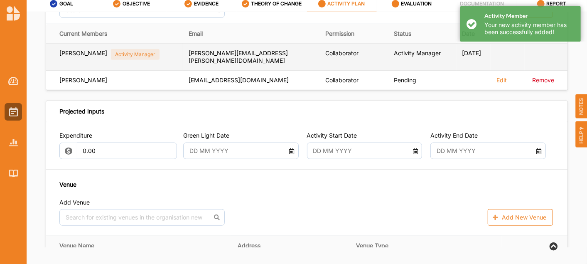
scroll to position [390, 0]
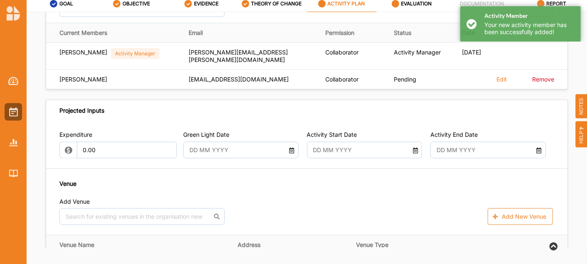
click at [256, 150] on input "text" at bounding box center [236, 150] width 103 height 17
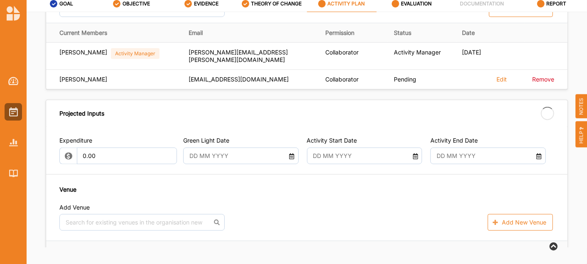
type input "[DATE]"
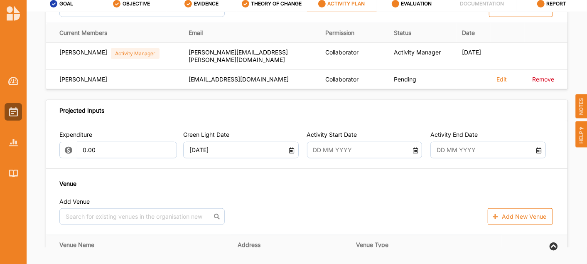
click at [289, 153] on input "text" at bounding box center [360, 150] width 103 height 17
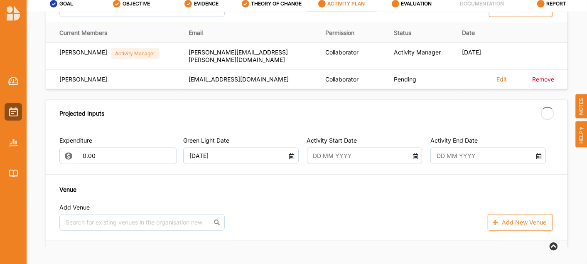
type input "[DATE]"
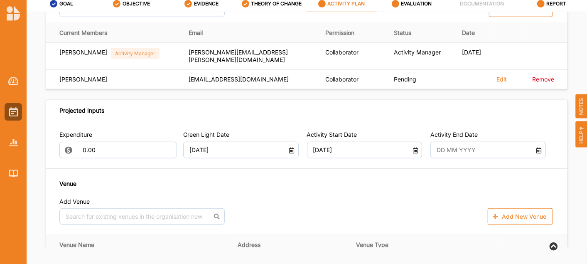
click at [289, 148] on input "text" at bounding box center [483, 150] width 103 height 17
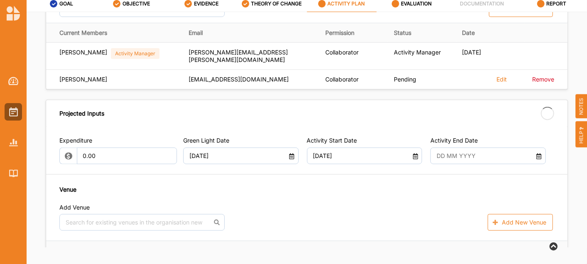
type input "[DATE]"
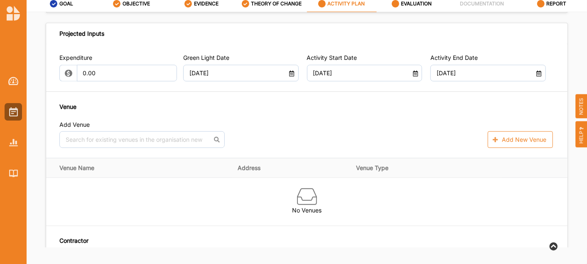
scroll to position [467, 0]
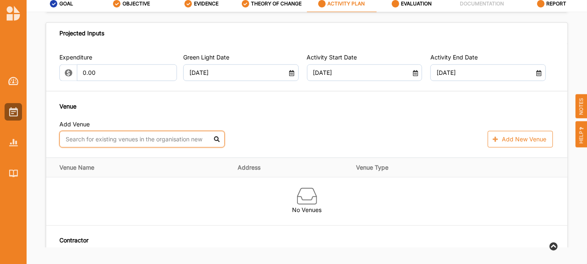
click at [156, 134] on input "text" at bounding box center [141, 139] width 165 height 17
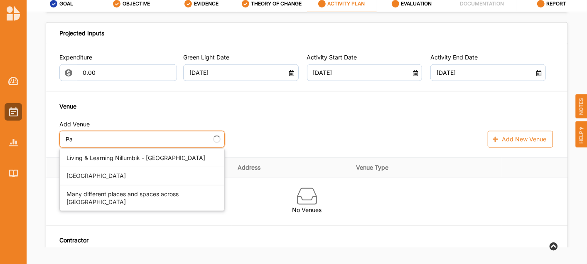
type input "P"
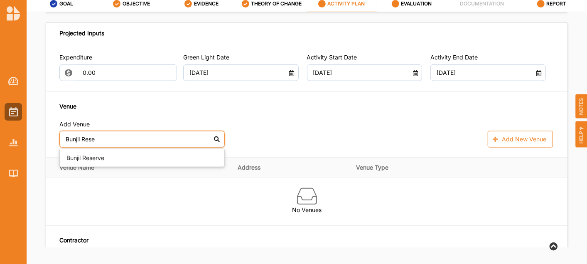
type input "Bunjil [PERSON_NAME]"
click at [142, 154] on div "Bunjil Reserve" at bounding box center [142, 158] width 164 height 18
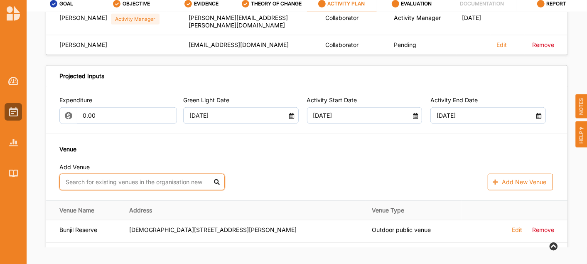
scroll to position [424, 0]
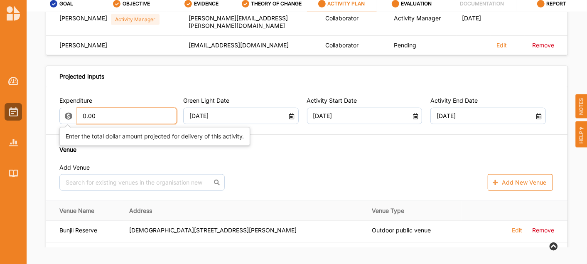
drag, startPoint x: 99, startPoint y: 115, endPoint x: 79, endPoint y: 112, distance: 20.6
click at [79, 112] on input "0.00" at bounding box center [127, 116] width 101 height 17
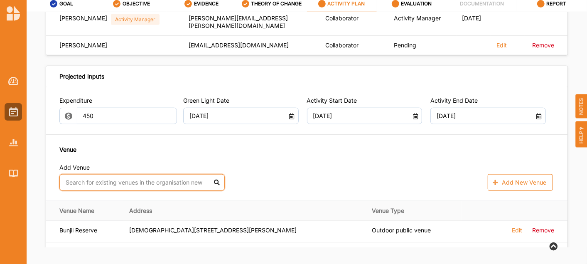
click at [158, 173] on div "Add Venue No results found. Add New Venue" at bounding box center [306, 177] width 495 height 27
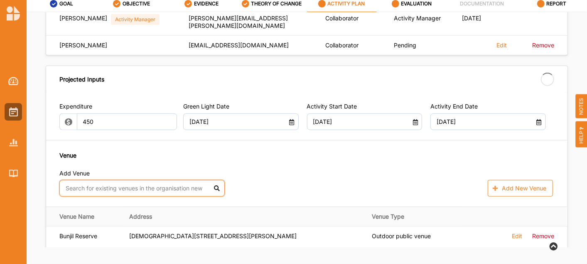
type input "450.00"
type input "-450.00"
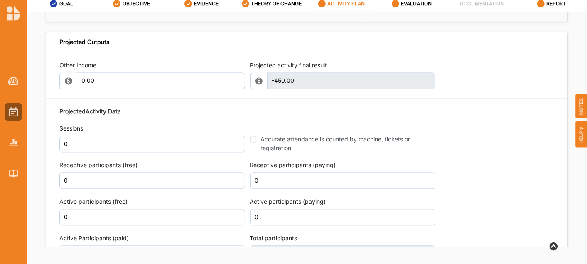
scroll to position [940, 0]
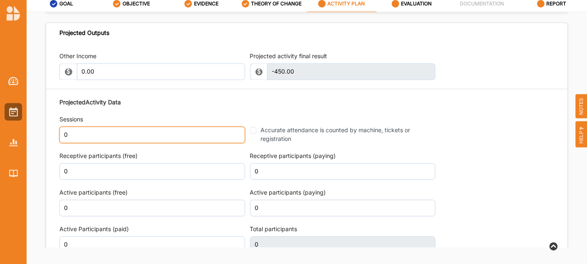
click at [143, 133] on input "0" at bounding box center [152, 134] width 186 height 17
type input "1"
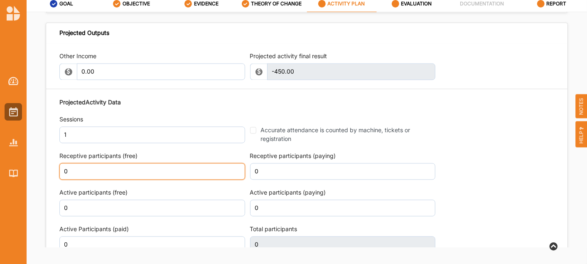
click at [136, 167] on input "0" at bounding box center [152, 171] width 186 height 17
type input "25"
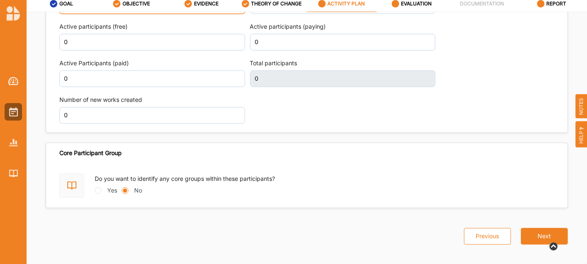
scroll to position [1108, 0]
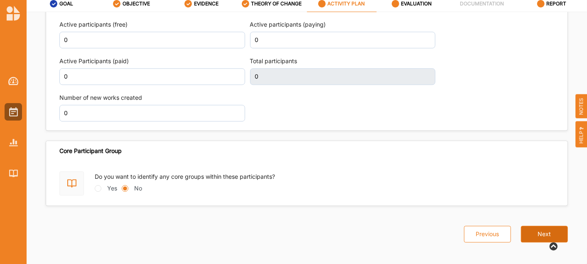
click at [289, 231] on button "Next" at bounding box center [544, 234] width 47 height 17
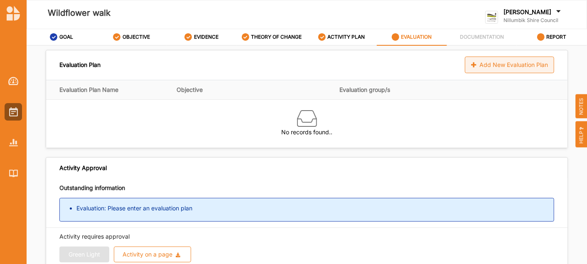
click at [289, 63] on div "Add New Evaluation Plan" at bounding box center [509, 64] width 89 height 17
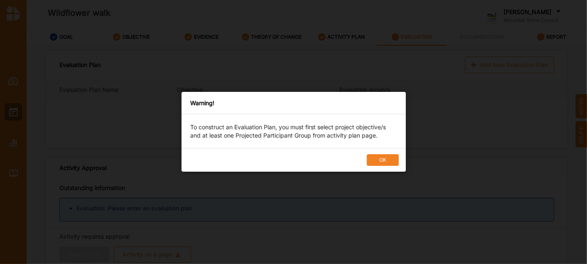
click at [289, 157] on button "OK" at bounding box center [383, 161] width 32 height 12
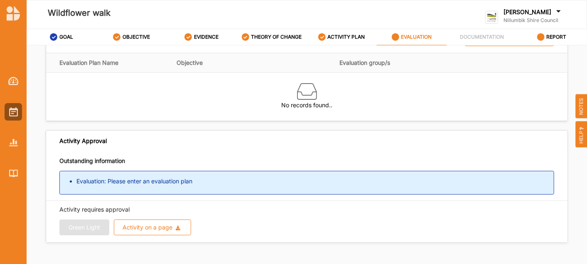
scroll to position [26, 0]
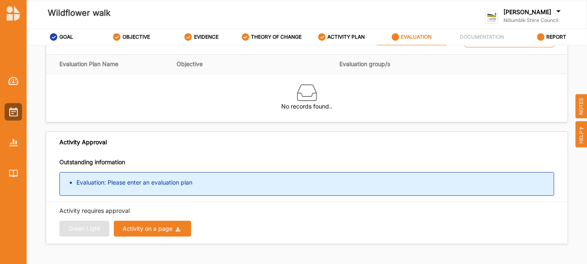
click at [152, 226] on div "Activity on a page" at bounding box center [148, 229] width 50 height 6
click at [83, 221] on div "Green Light Activity on a page Download Report Download Evidence" at bounding box center [306, 229] width 495 height 16
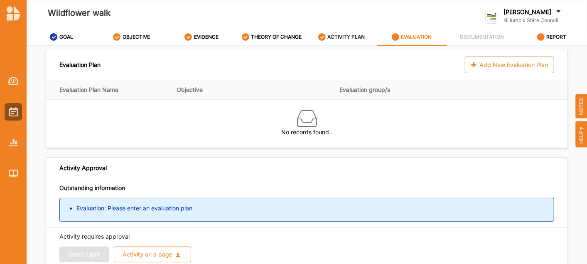
click at [289, 43] on div "ACTIVITY PLAN" at bounding box center [341, 36] width 47 height 15
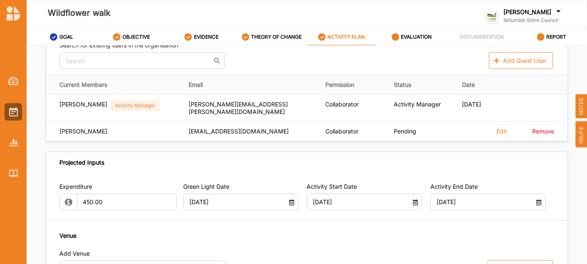
scroll to position [363, 0]
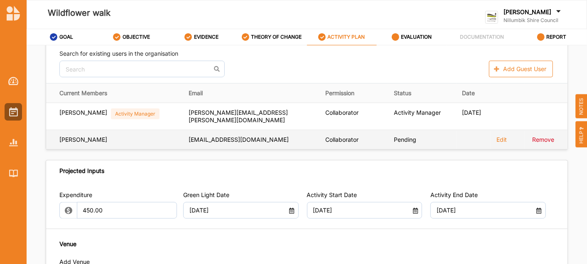
click at [0, 0] on label "Remove" at bounding box center [0, 0] width 0 height 0
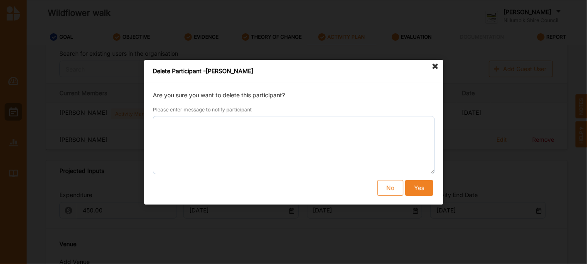
click at [289, 185] on button "Yes" at bounding box center [419, 188] width 28 height 16
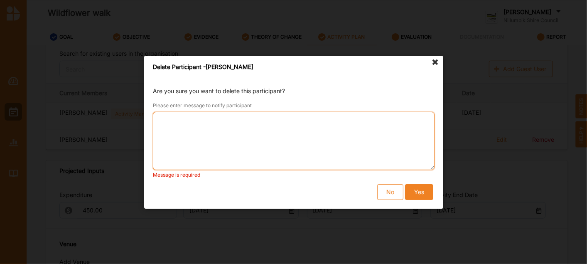
click at [289, 137] on textarea "Please enter message to notify participant" at bounding box center [294, 141] width 282 height 58
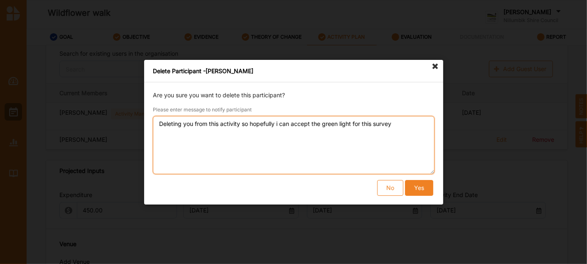
type textarea "Deleting you from this activity so hopefully i can accept the green light for t…"
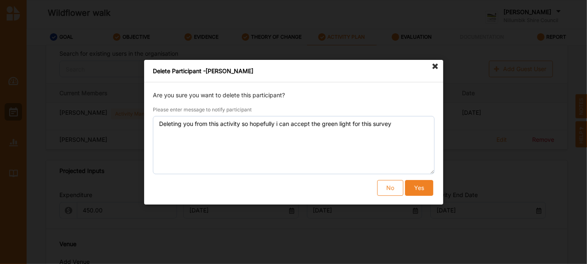
click at [289, 187] on button "Yes" at bounding box center [419, 188] width 28 height 16
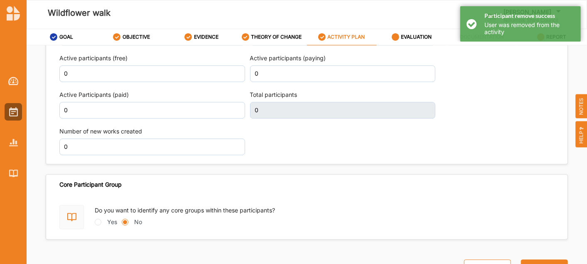
scroll to position [33, 0]
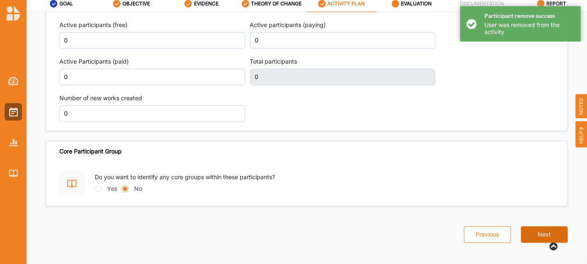
click at [289, 226] on button "Next" at bounding box center [544, 234] width 47 height 17
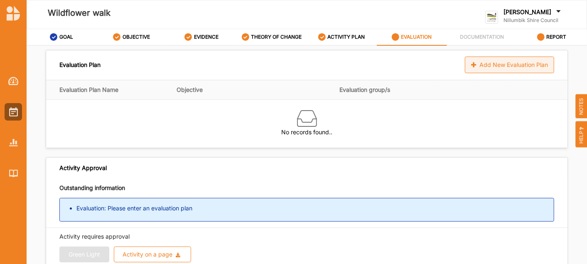
click at [289, 66] on div "Add New Evaluation Plan" at bounding box center [509, 64] width 89 height 17
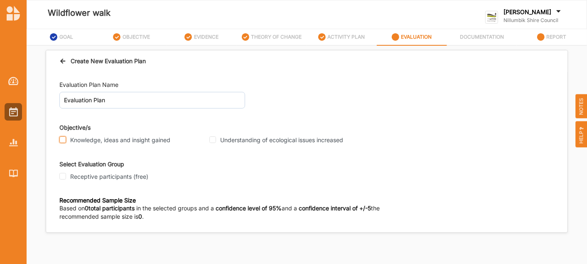
click at [63, 138] on input "Knowledge, ideas and insight gained" at bounding box center [62, 139] width 7 height 7
checkbox input "true"
click at [214, 137] on input "Understanding of ecological issues increased" at bounding box center [212, 139] width 7 height 7
checkbox input "true"
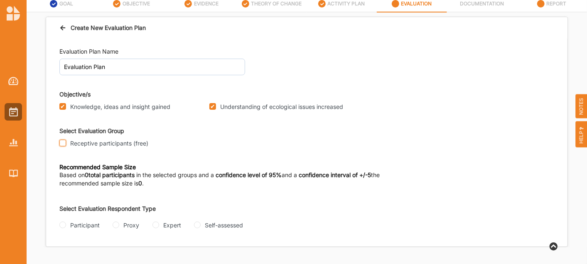
click at [61, 143] on input "Receptive participants (free)" at bounding box center [62, 143] width 7 height 7
checkbox input "true"
click at [63, 223] on input "Participant" at bounding box center [62, 224] width 7 height 7
radio input "true"
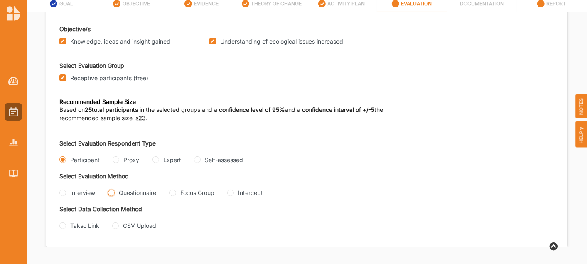
click at [110, 190] on input "Questionnaire" at bounding box center [111, 192] width 7 height 7
radio input "true"
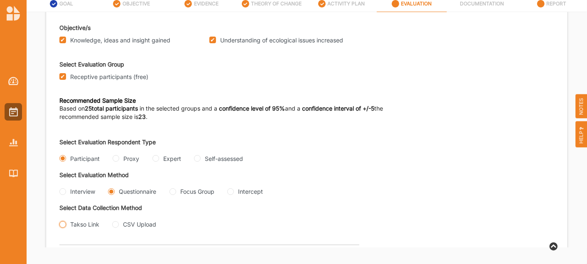
click at [61, 225] on input "Takso Link" at bounding box center [62, 224] width 7 height 7
radio input "true"
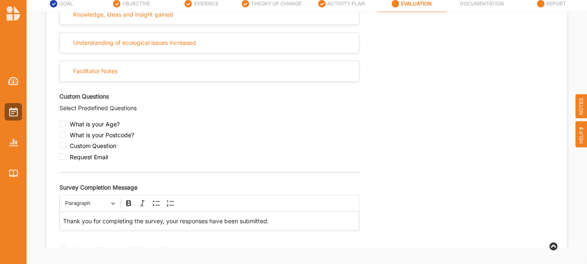
scroll to position [334, 0]
click at [62, 133] on input "checkbox" at bounding box center [62, 134] width 7 height 7
checkbox input "true"
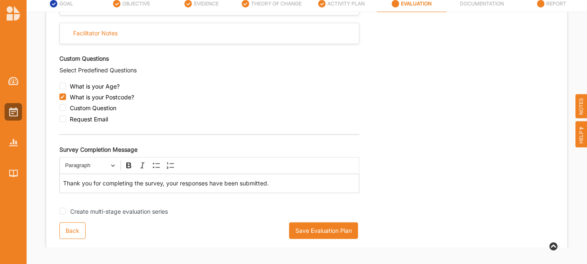
scroll to position [371, 0]
click at [289, 228] on button "Save Evaluation Plan" at bounding box center [323, 231] width 69 height 17
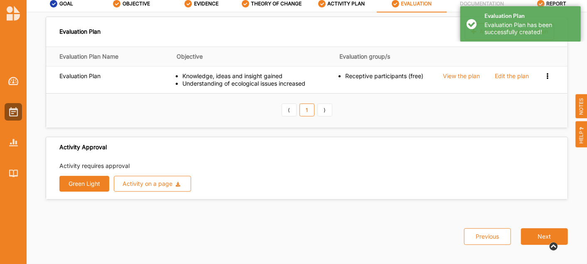
scroll to position [0, 0]
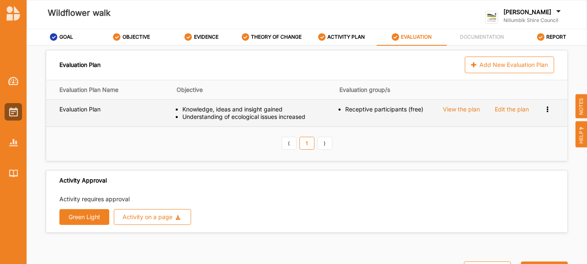
click at [289, 108] on div "View the plan" at bounding box center [461, 109] width 37 height 7
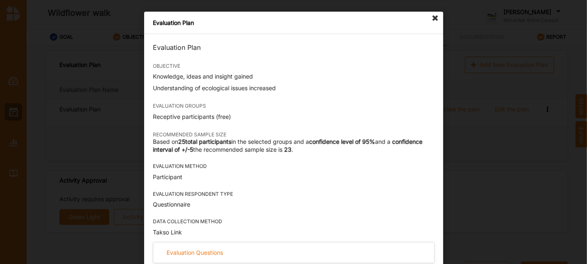
scroll to position [64, 0]
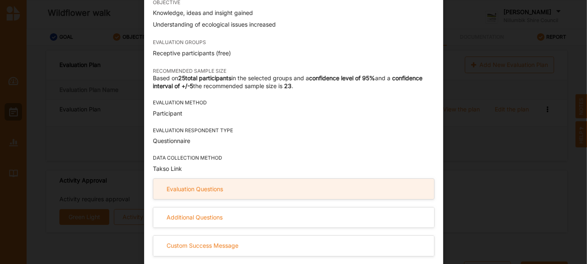
click at [219, 192] on div "Evaluation Questions" at bounding box center [293, 189] width 281 height 20
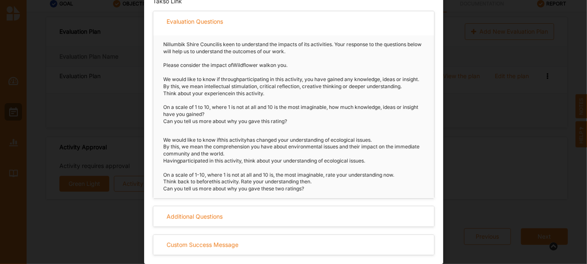
scroll to position [0, 0]
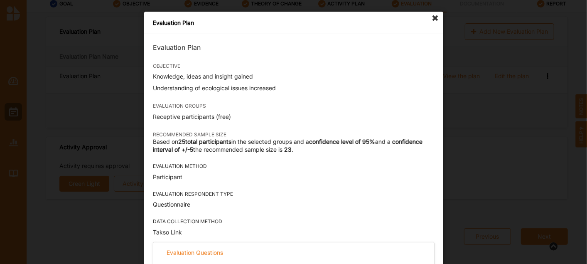
click at [289, 19] on icon at bounding box center [435, 18] width 13 height 13
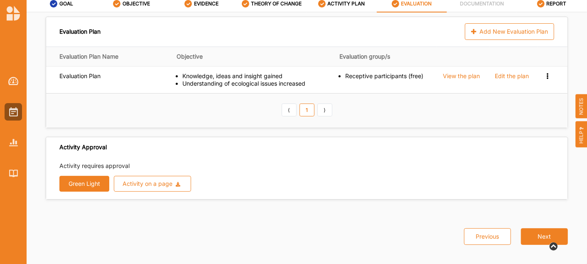
click at [79, 179] on button "Green Light" at bounding box center [84, 184] width 50 height 16
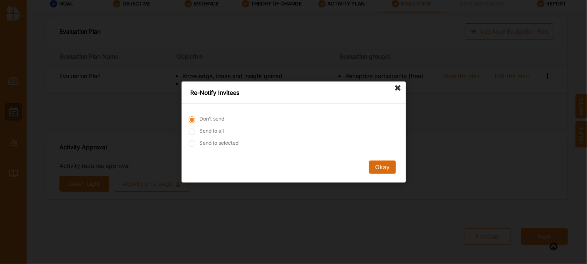
click at [289, 168] on button "Okay" at bounding box center [381, 166] width 27 height 13
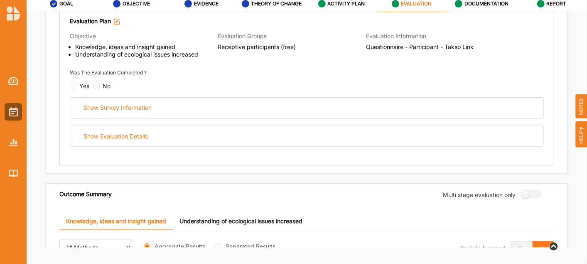
scroll to position [132, 0]
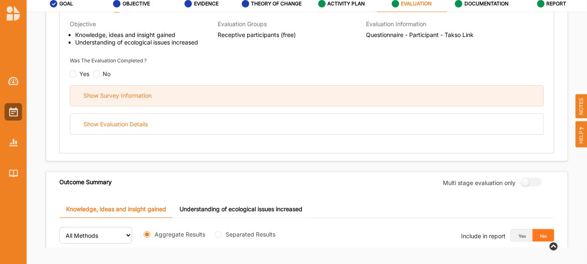
click at [106, 89] on div "Show Survey Information" at bounding box center [306, 96] width 473 height 20
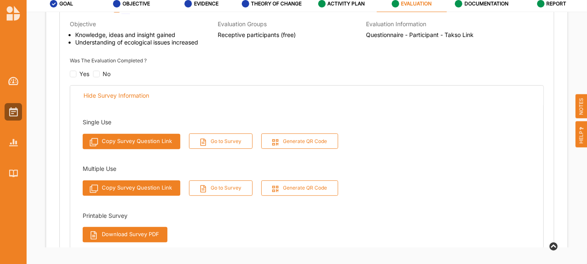
click at [130, 235] on button "Download Survey PDF" at bounding box center [125, 234] width 85 height 15
